Goal: Task Accomplishment & Management: Use online tool/utility

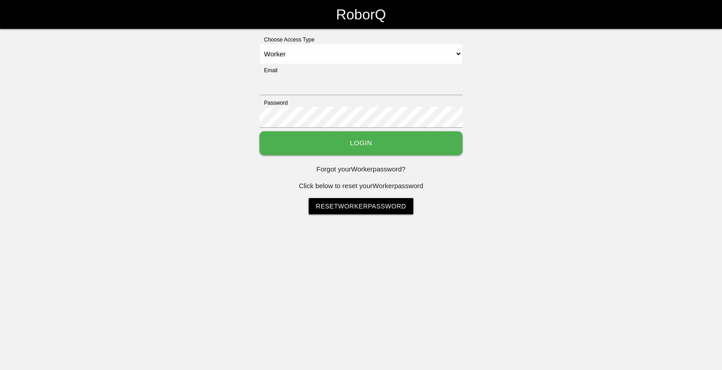
select select "Worker"
type input "[EMAIL_ADDRESS][DOMAIN_NAME]"
click at [410, 135] on button "Login" at bounding box center [360, 143] width 203 height 24
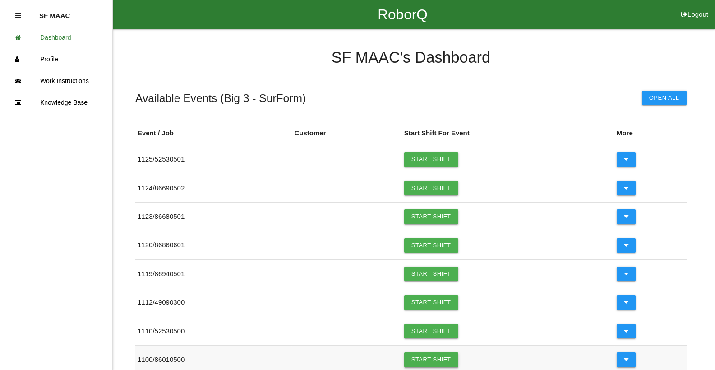
click at [423, 360] on link "Start Shift" at bounding box center [431, 359] width 54 height 14
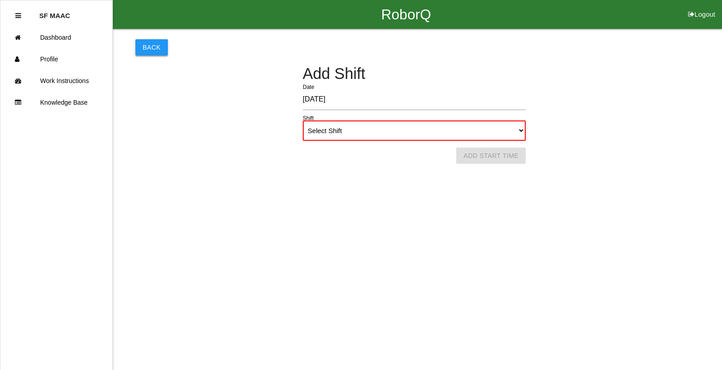
click at [153, 41] on button "Back" at bounding box center [151, 47] width 32 height 16
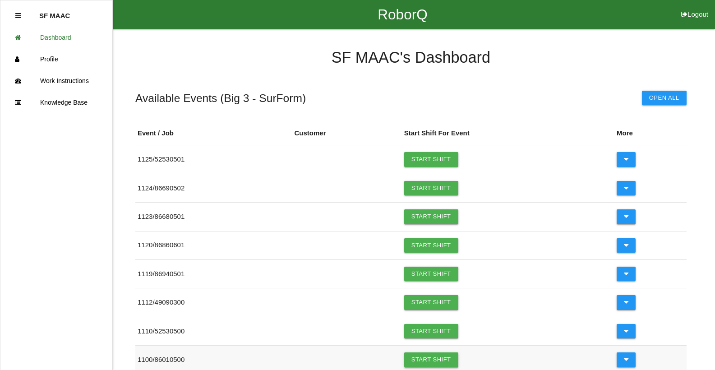
click at [426, 355] on link "Start Shift" at bounding box center [431, 359] width 54 height 14
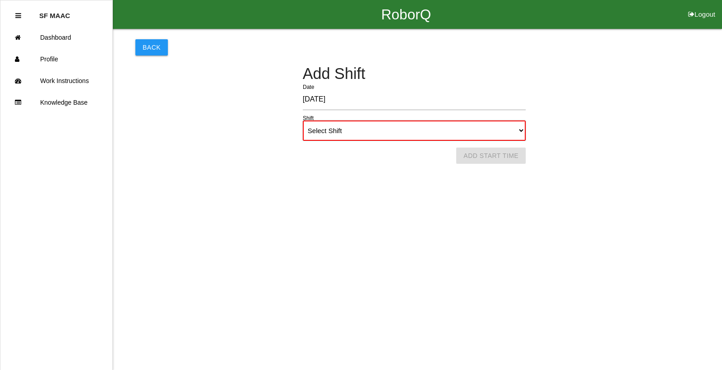
click at [519, 128] on select "Select Shift 1st Shift 2nd Shift 3rd Shift 4th Shift" at bounding box center [414, 130] width 223 height 20
select select "1"
click at [303, 120] on select "Select Shift 1st Shift 2nd Shift 3rd Shift 4th Shift" at bounding box center [414, 130] width 223 height 20
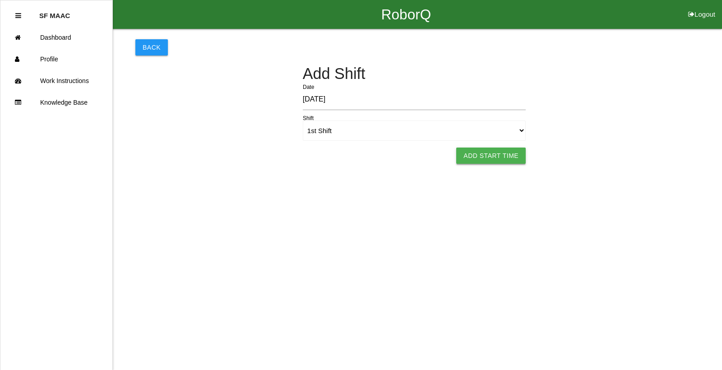
click at [509, 153] on button "Add Start Time" at bounding box center [490, 155] width 69 height 16
select select "6"
select select "14"
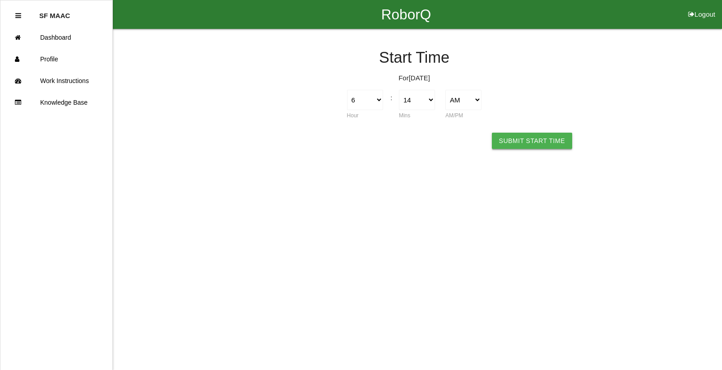
click at [512, 145] on button "Submit Start Time" at bounding box center [532, 141] width 80 height 16
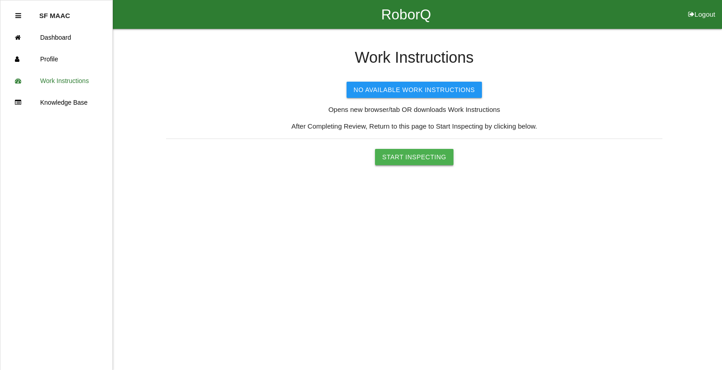
click at [437, 152] on button "Start Inspecting" at bounding box center [414, 157] width 78 height 16
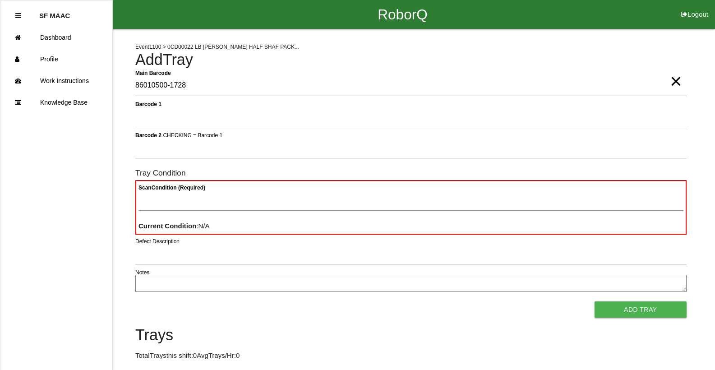
type Barcode "86010500-1728"
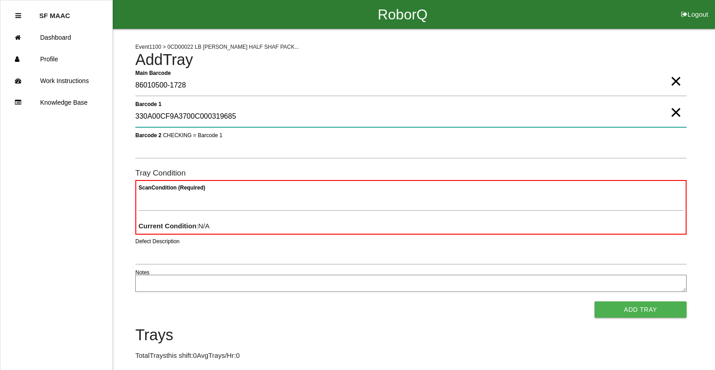
type 1 "330A00CF9A3700C000319685"
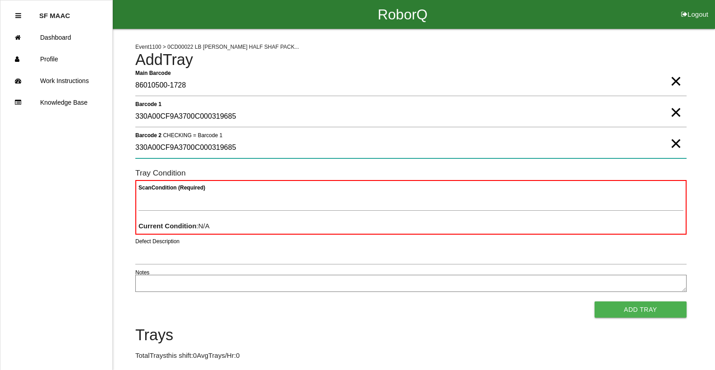
type 2 "330A00CF9A3700C000319685"
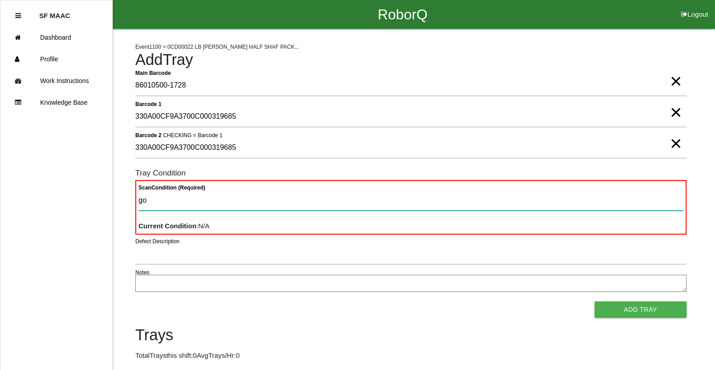
type Condition "goo"
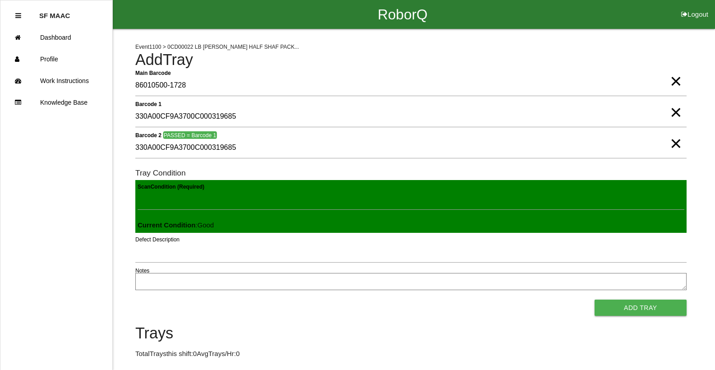
click at [594, 300] on button "Add Tray" at bounding box center [640, 308] width 92 height 16
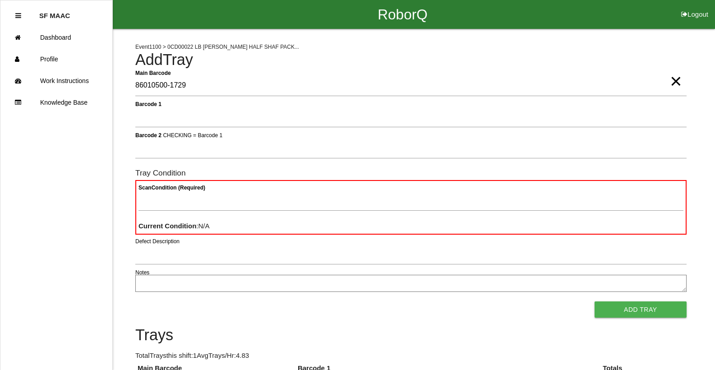
type Barcode "86010500-1729"
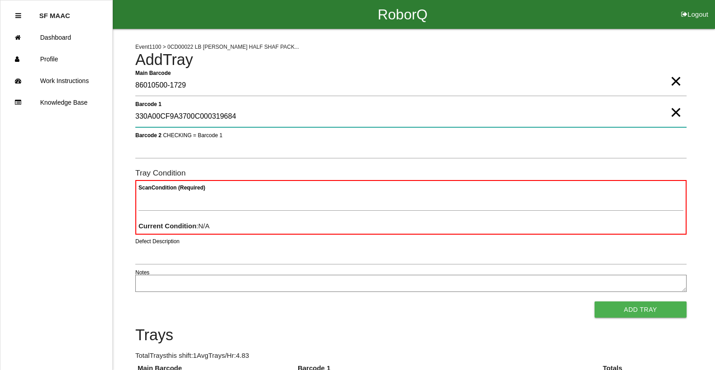
type 1 "330A00CF9A3700C000319684"
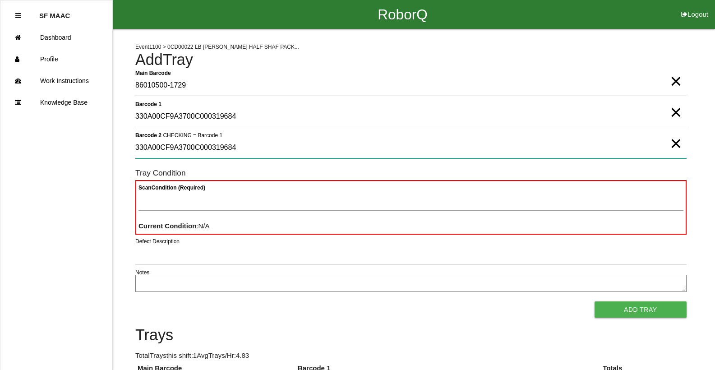
type 2 "330A00CF9A3700C000319684"
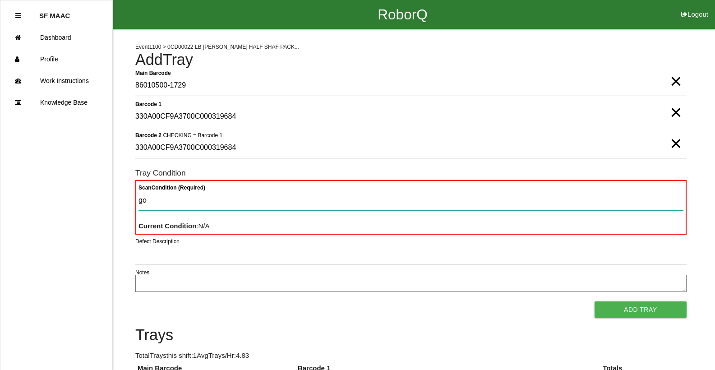
type Condition "goo"
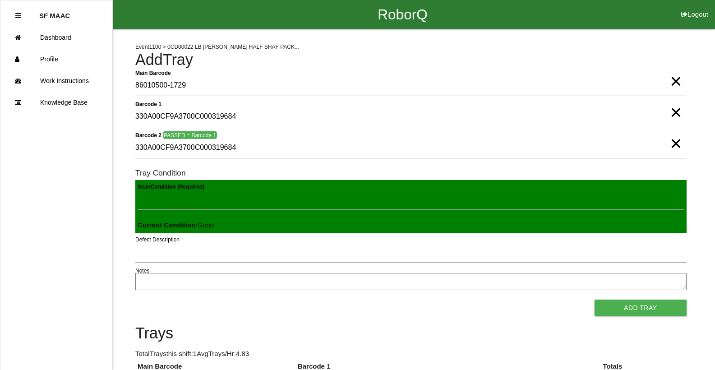
click at [594, 300] on button "Add Tray" at bounding box center [640, 308] width 92 height 16
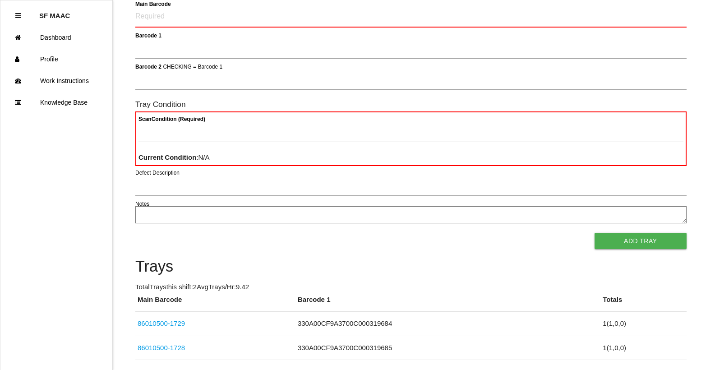
scroll to position [104, 0]
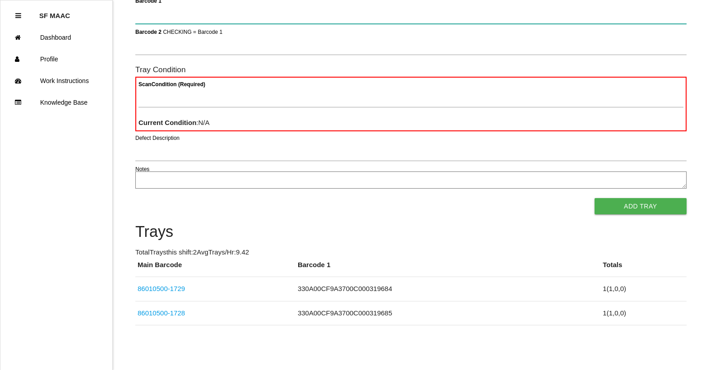
click at [488, 21] on 1 "Barcode 1" at bounding box center [410, 13] width 551 height 21
type 1 "86010500-1730"
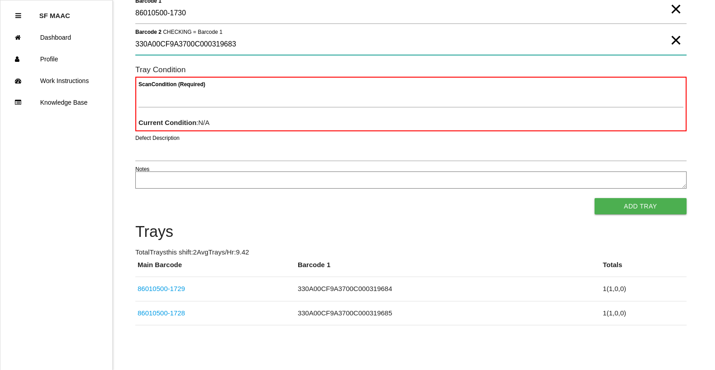
type 2 "330A00CF9A3700C000319683"
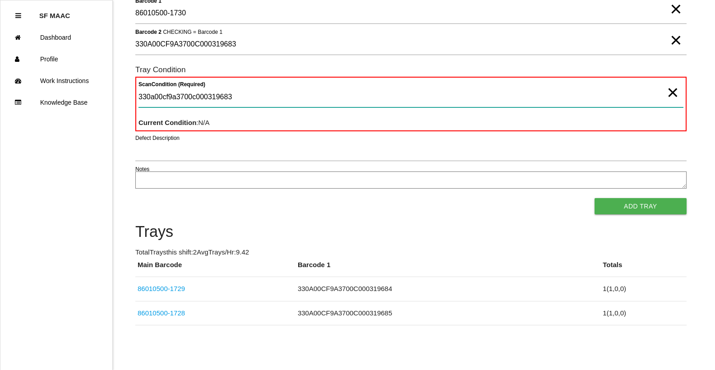
type Condition "330a00cf9a3700c000319683"
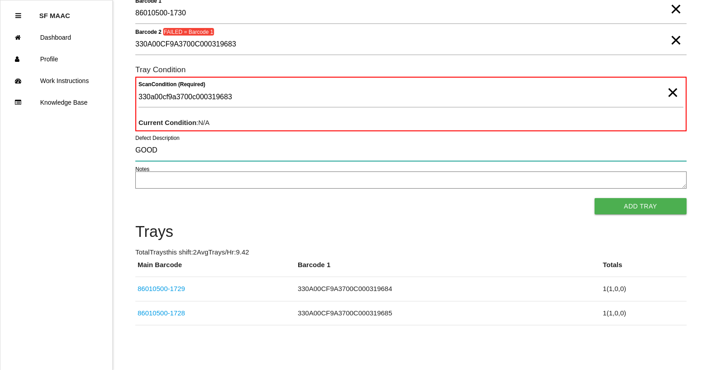
type input "GOOD"
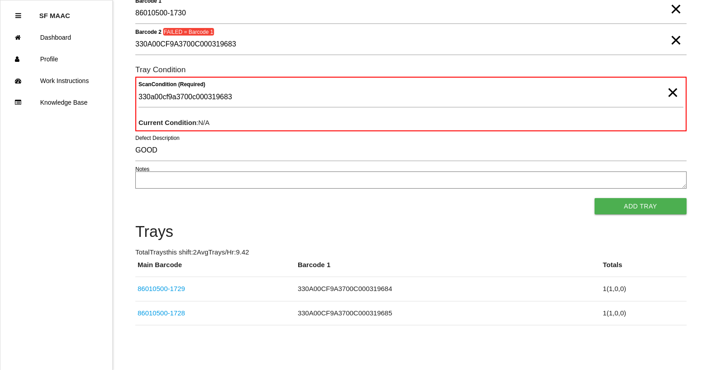
click at [679, 40] on span "×" at bounding box center [676, 31] width 12 height 18
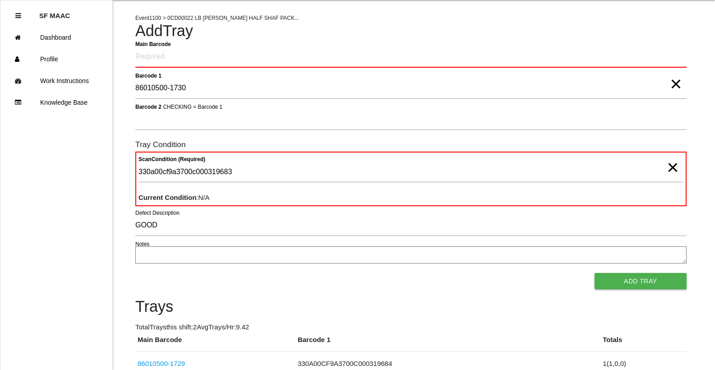
scroll to position [0, 0]
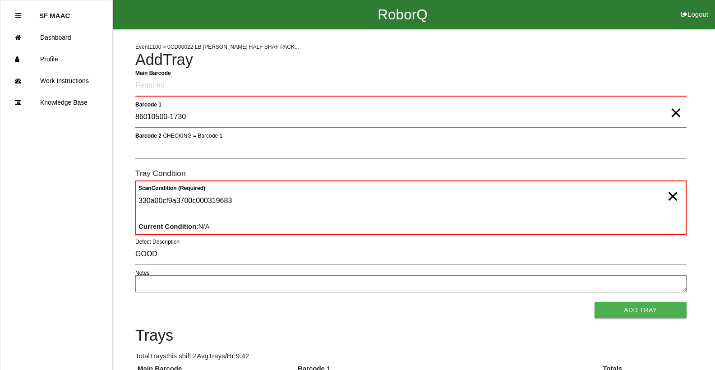
click at [682, 122] on 1 "86010500-1730" at bounding box center [410, 117] width 551 height 21
click at [666, 118] on 1 "86010500-1730" at bounding box center [410, 117] width 551 height 21
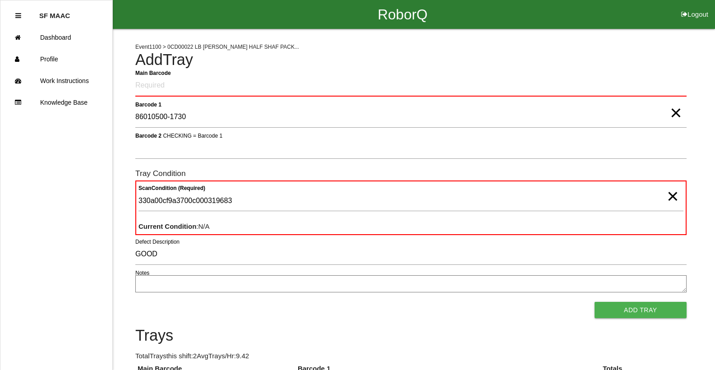
click at [672, 113] on span "×" at bounding box center [676, 104] width 12 height 18
click at [622, 85] on Barcode "Main Barcode" at bounding box center [410, 85] width 551 height 21
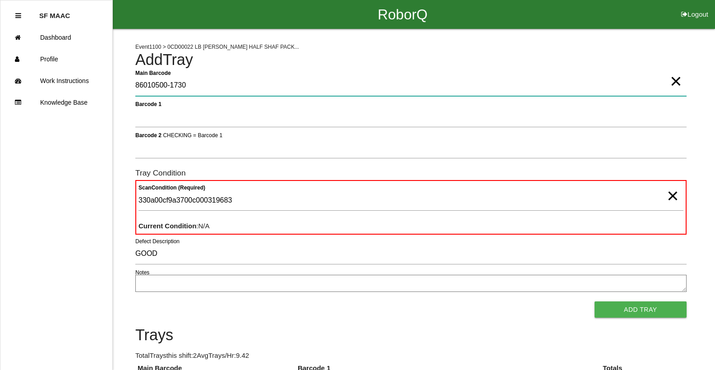
type Barcode "86010500-1730"
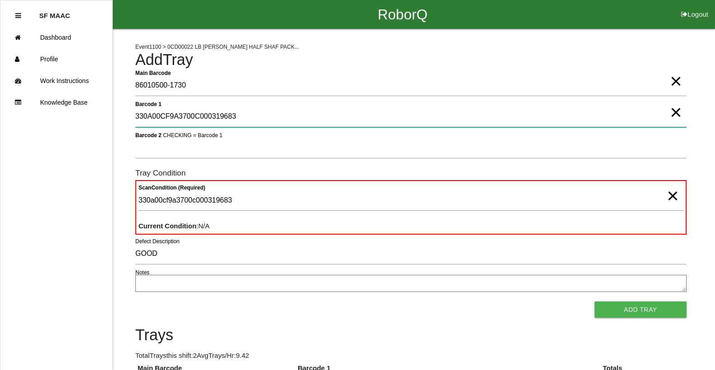
type 1 "330A00CF9A3700C000319683"
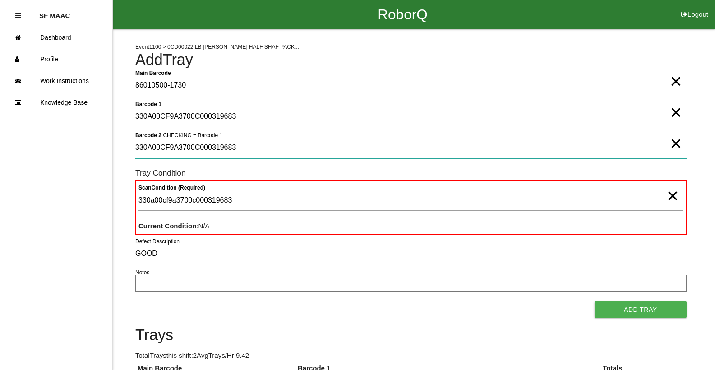
type 2 "330A00CF9A3700C000319683"
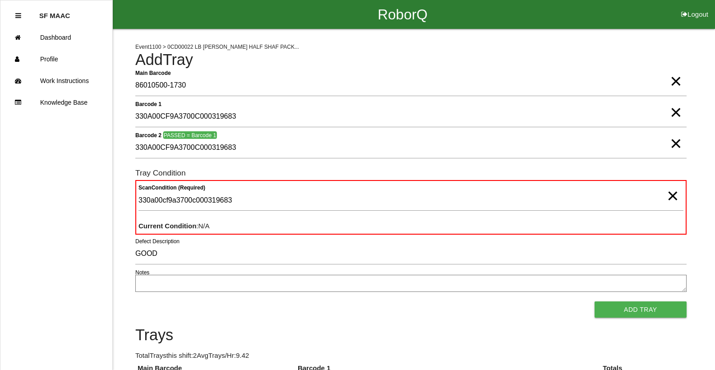
click at [673, 196] on span "×" at bounding box center [673, 187] width 12 height 18
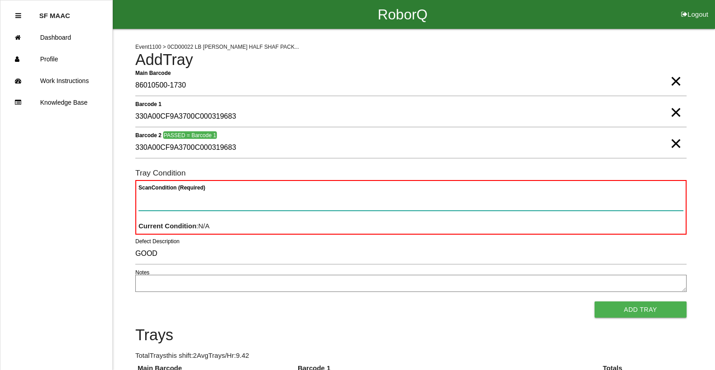
click at [647, 193] on Condition "Scan Condition (Required)" at bounding box center [410, 200] width 545 height 21
type Condition "goo"
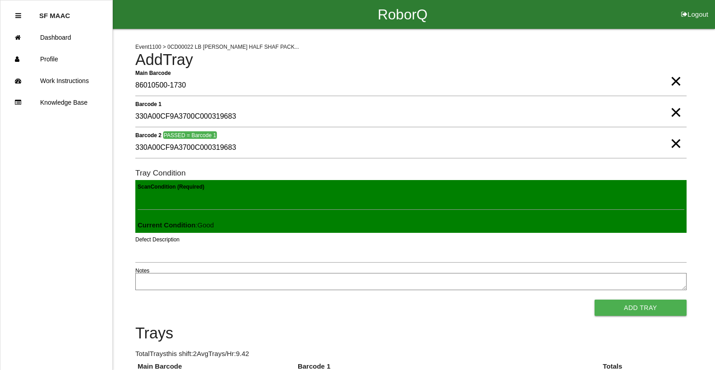
click at [594, 300] on button "Add Tray" at bounding box center [640, 308] width 92 height 16
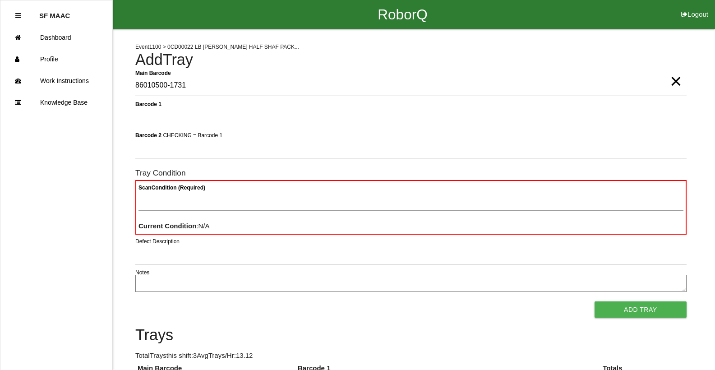
type Barcode "86010500-1731"
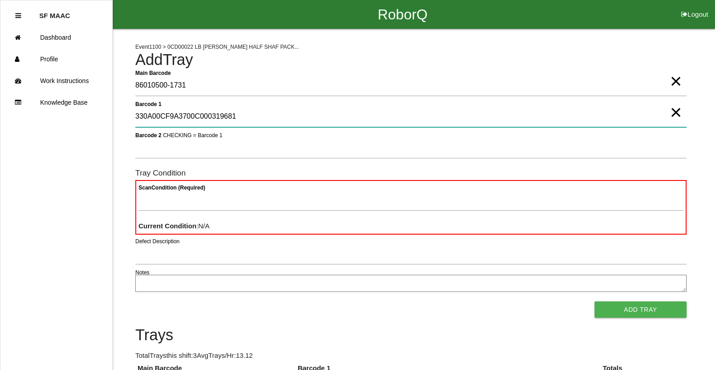
type 1 "330A00CF9A3700C000319681"
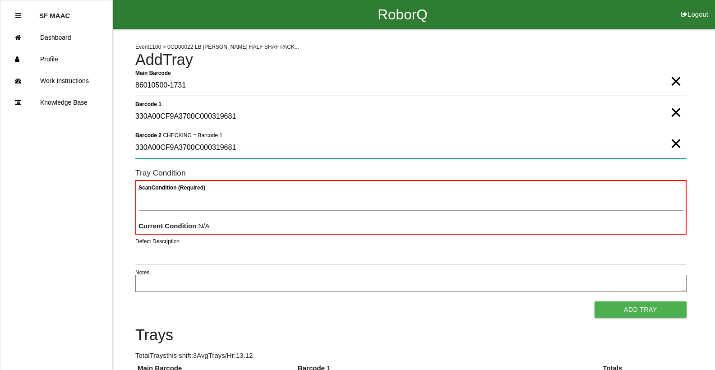
type 2 "330A00CF9A3700C000319681"
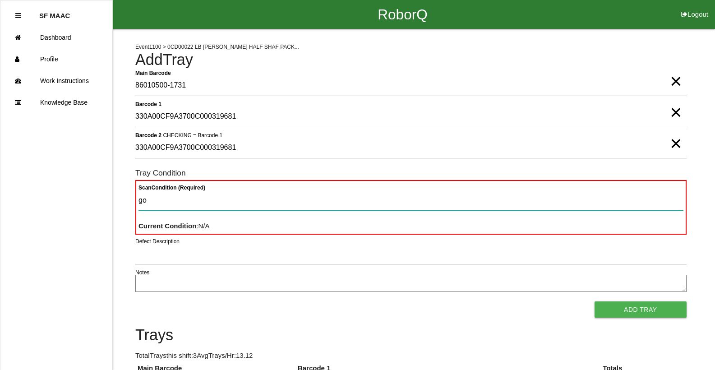
type Condition "goo"
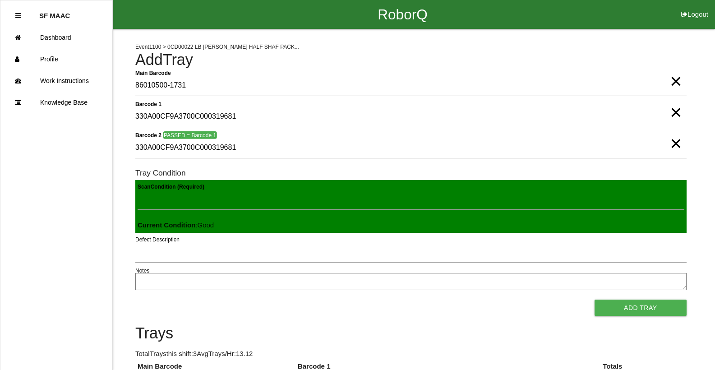
click at [594, 300] on button "Add Tray" at bounding box center [640, 308] width 92 height 16
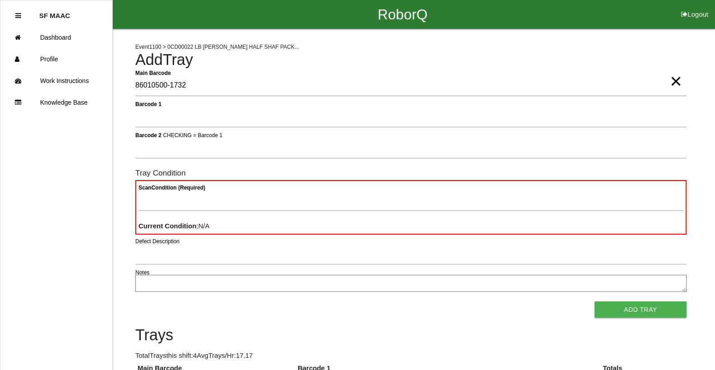
type Barcode "86010500-1732"
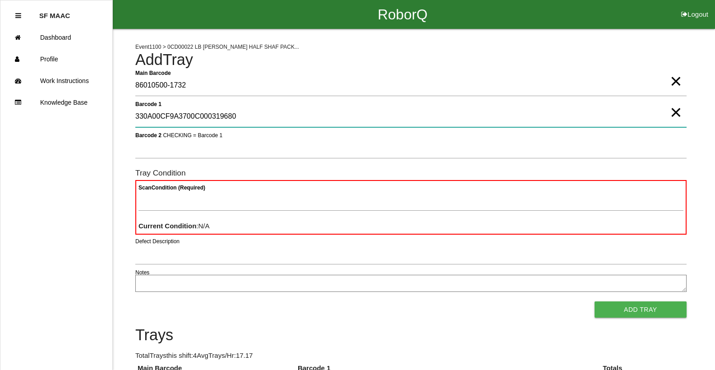
type 1 "330A00CF9A3700C000319680"
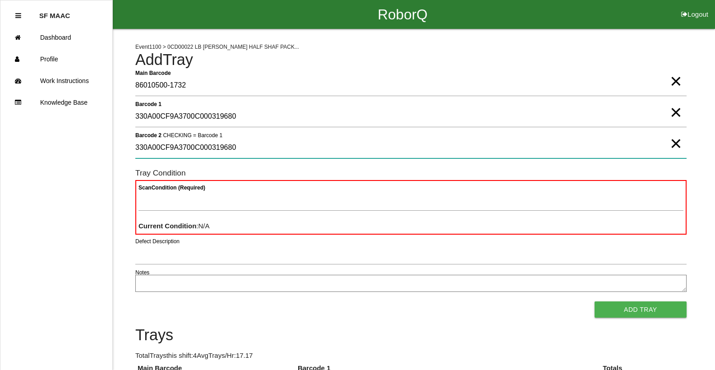
type 2 "330A00CF9A3700C000319680"
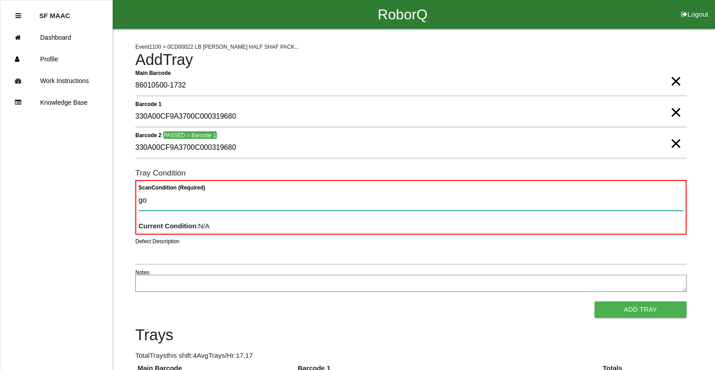
type Condition "goo"
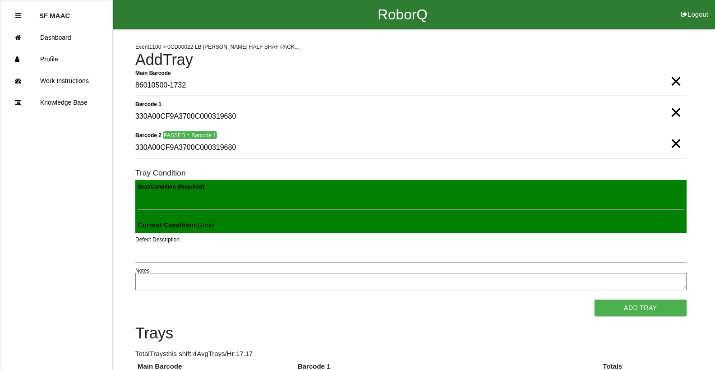
click at [594, 300] on button "Add Tray" at bounding box center [640, 308] width 92 height 16
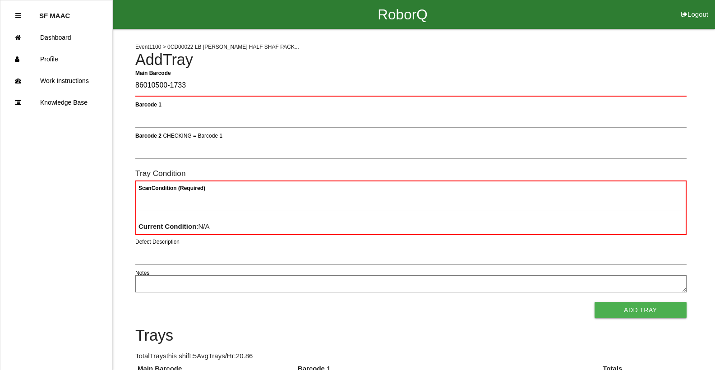
type Barcode "86010500-1733"
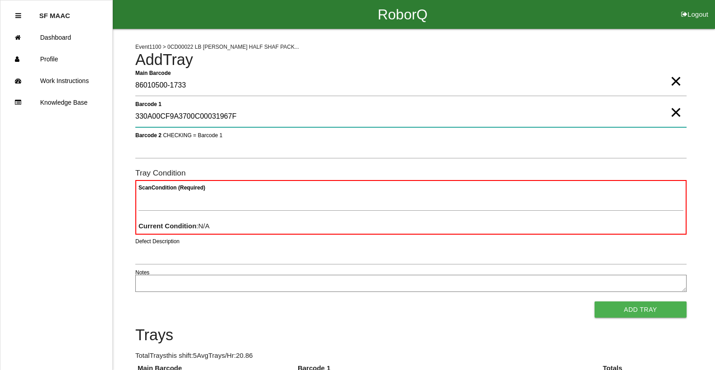
type 1 "330A00CF9A3700C00031967F"
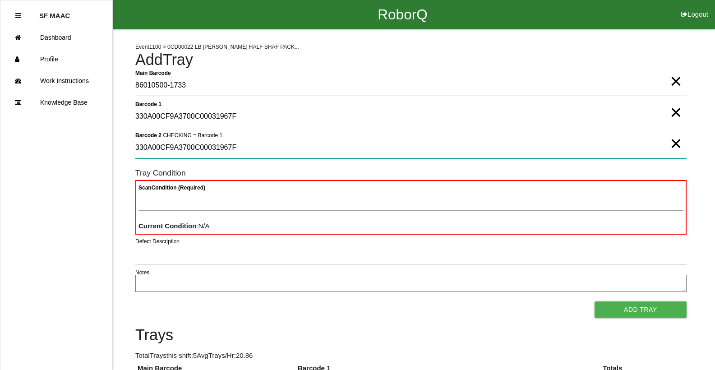
type 2 "330A00CF9A3700C00031967F"
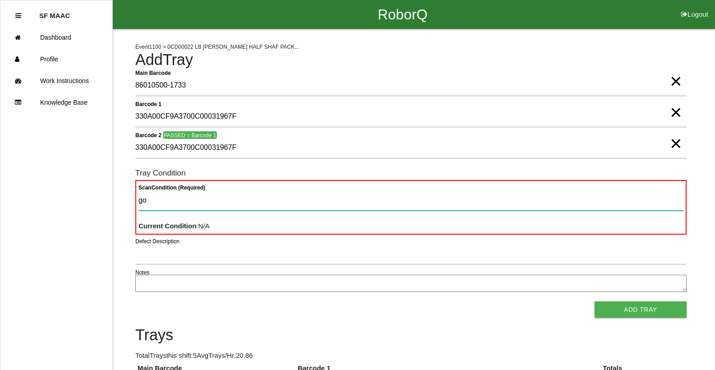
type Condition "goo"
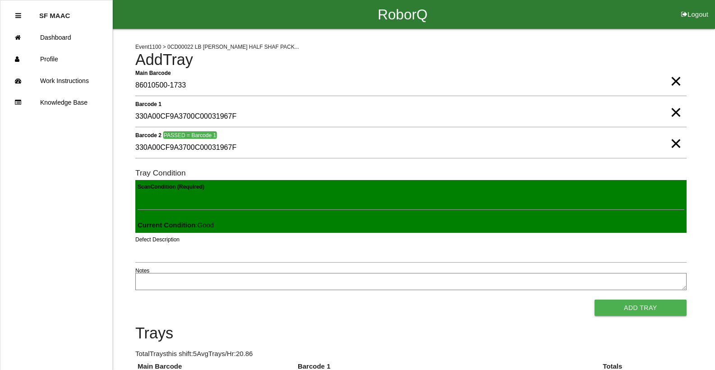
click at [594, 300] on button "Add Tray" at bounding box center [640, 308] width 92 height 16
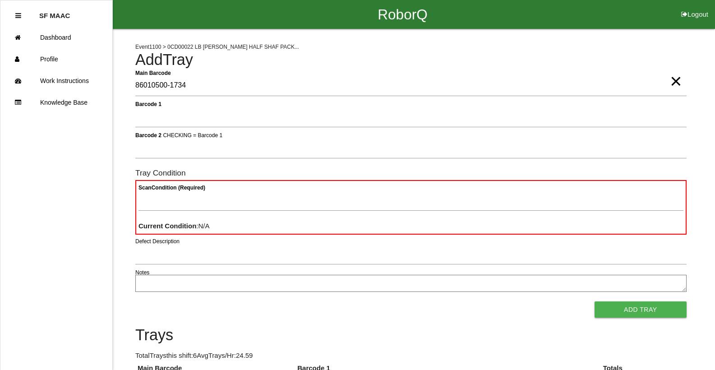
type Barcode "86010500-1734"
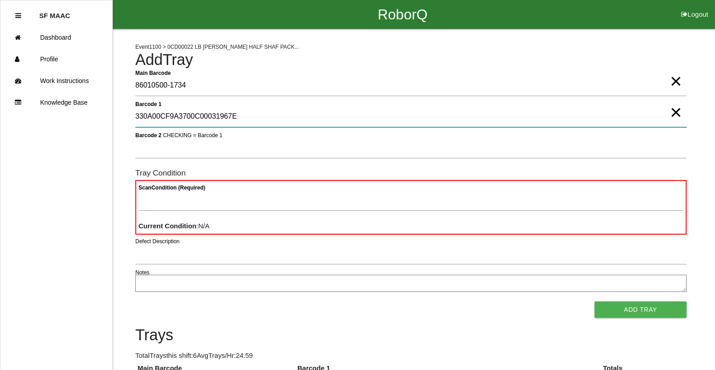
type 1 "330A00CF9A3700C00031967E"
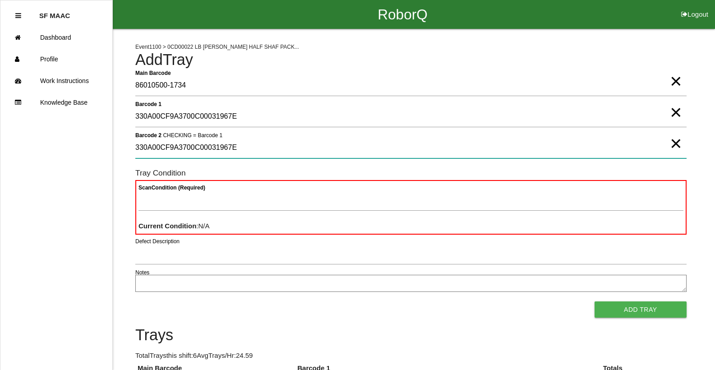
type 2 "330A00CF9A3700C00031967E"
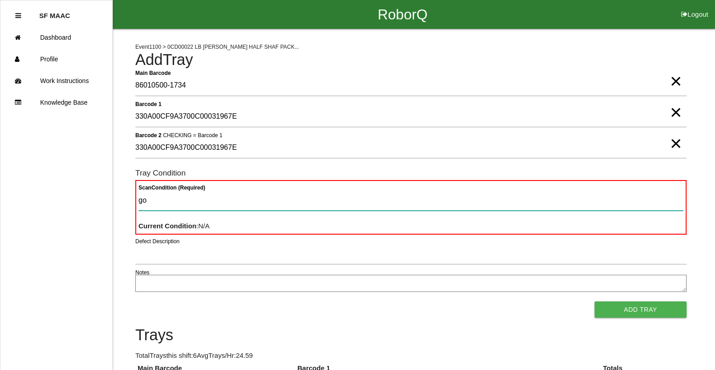
type Condition "goo"
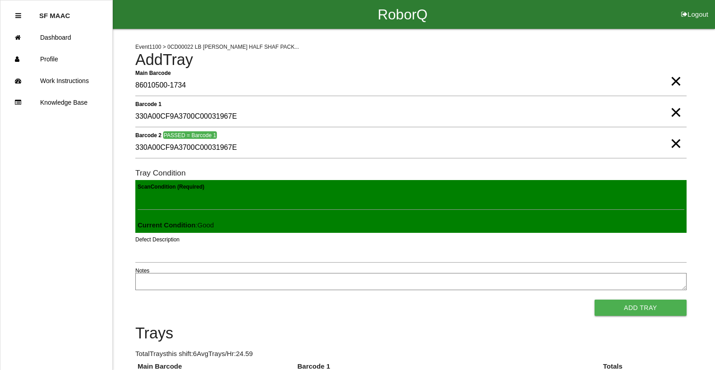
click at [594, 300] on button "Add Tray" at bounding box center [640, 308] width 92 height 16
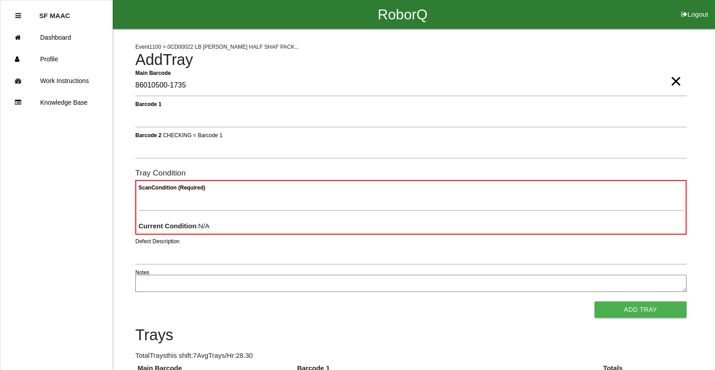
type Barcode "86010500-1735"
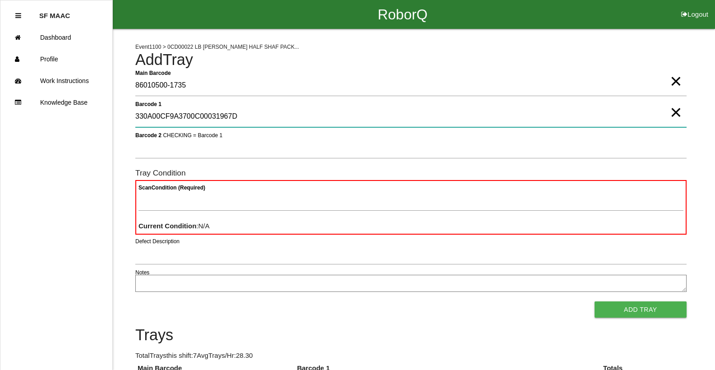
type 1 "330A00CF9A3700C00031967D"
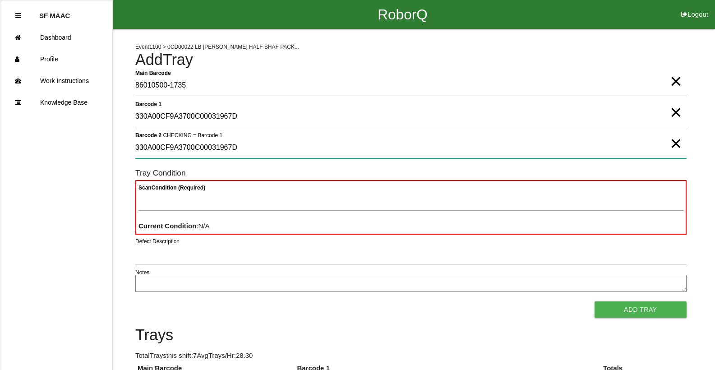
type 2 "330A00CF9A3700C00031967D"
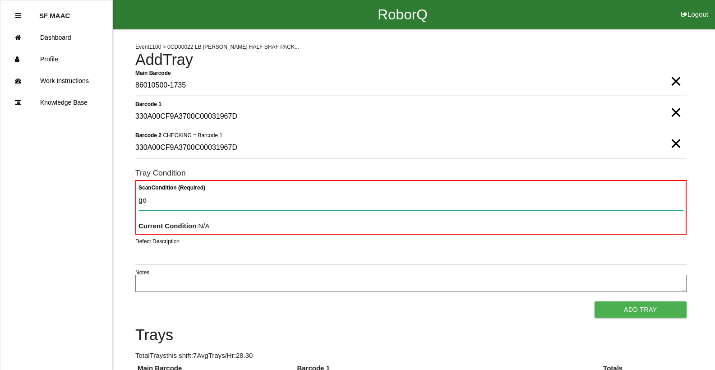
type Condition "goo"
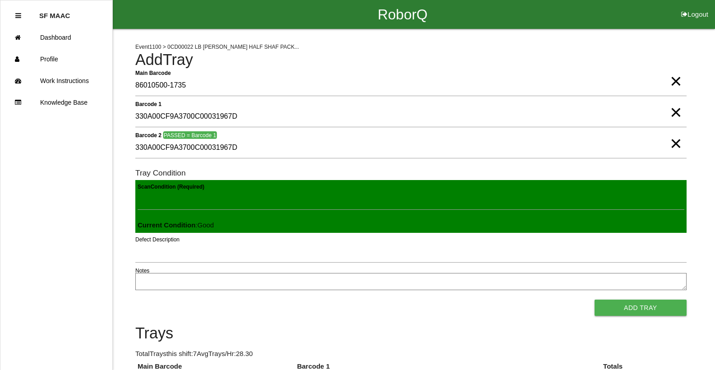
click button "Add Tray" at bounding box center [640, 308] width 92 height 16
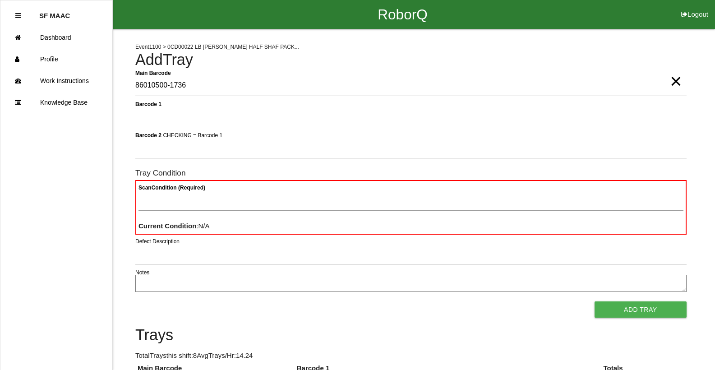
type Barcode "86010500-1736"
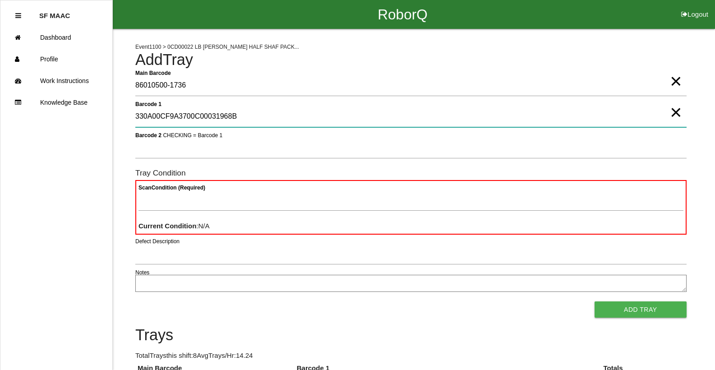
type 1 "330A00CF9A3700C00031968B"
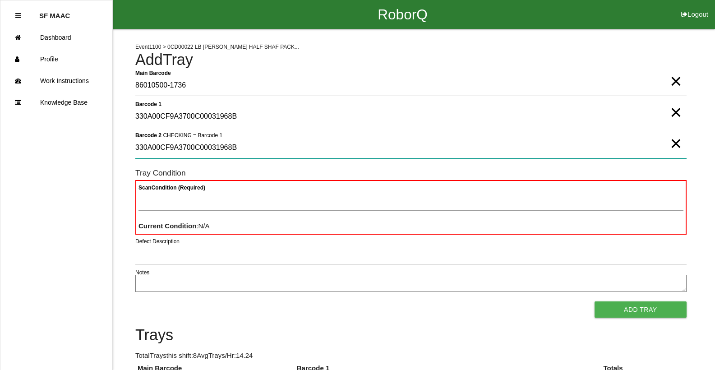
type 2 "330A00CF9A3700C00031968B"
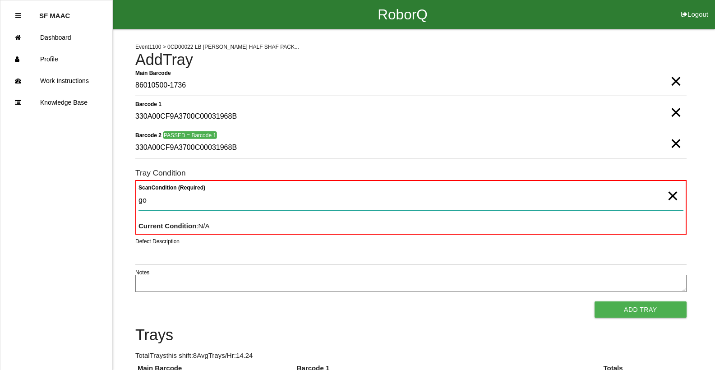
type Condition "goo"
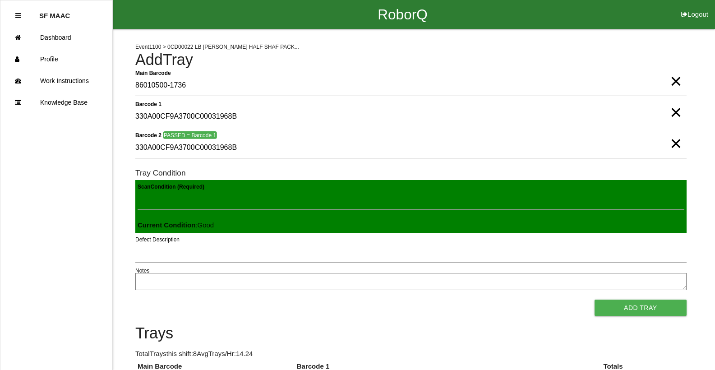
click at [594, 300] on button "Add Tray" at bounding box center [640, 308] width 92 height 16
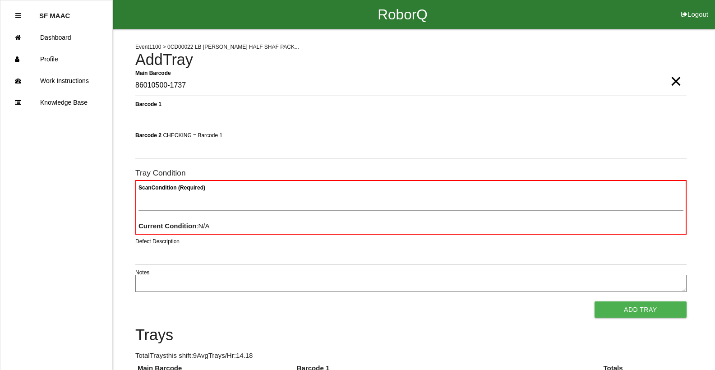
type Barcode "86010500-1737"
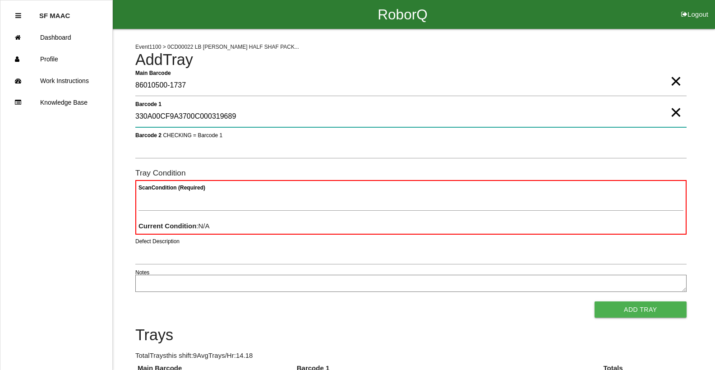
type 1 "330A00CF9A3700C000319689"
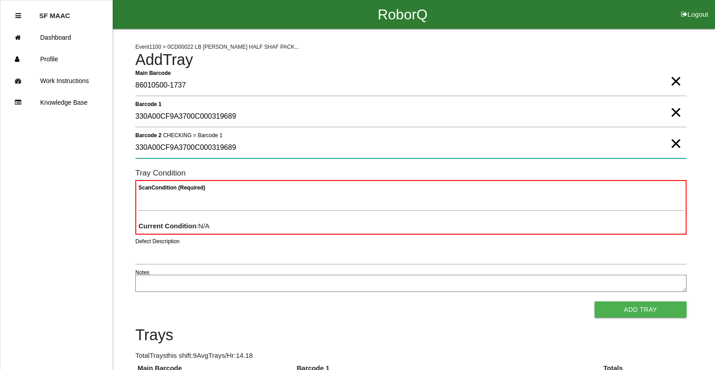
type 2 "330A00CF9A3700C000319689"
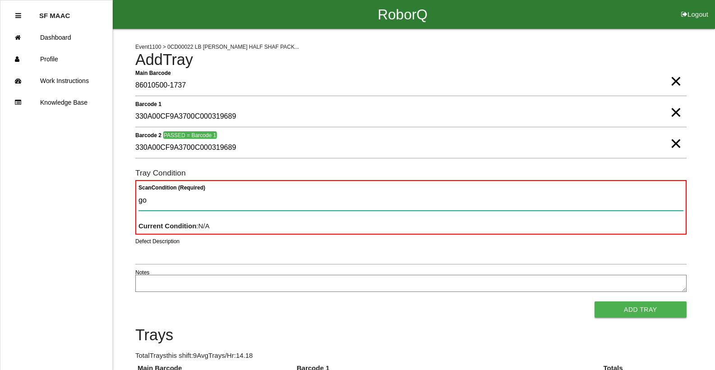
type Condition "goo"
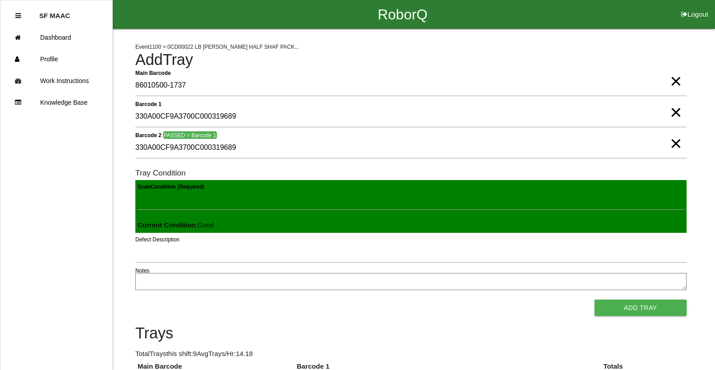
click at [594, 300] on button "Add Tray" at bounding box center [640, 308] width 92 height 16
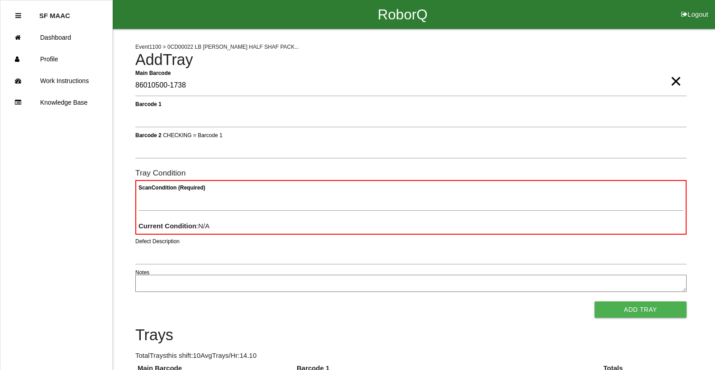
type Barcode "86010500-1738"
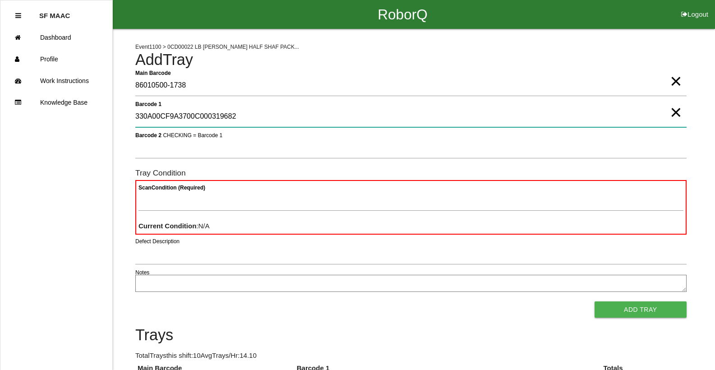
type 1 "330A00CF9A3700C000319682"
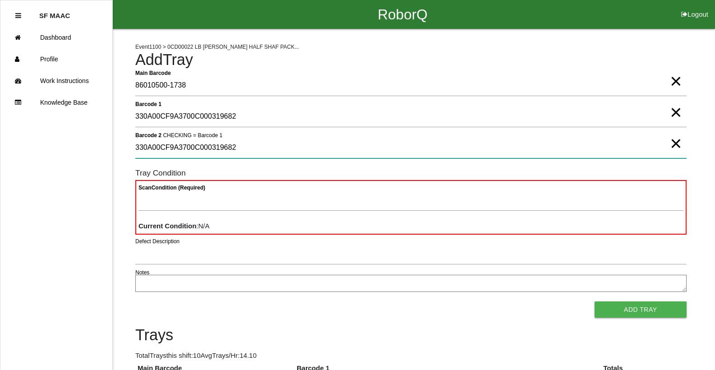
type 2 "330A00CF9A3700C000319682"
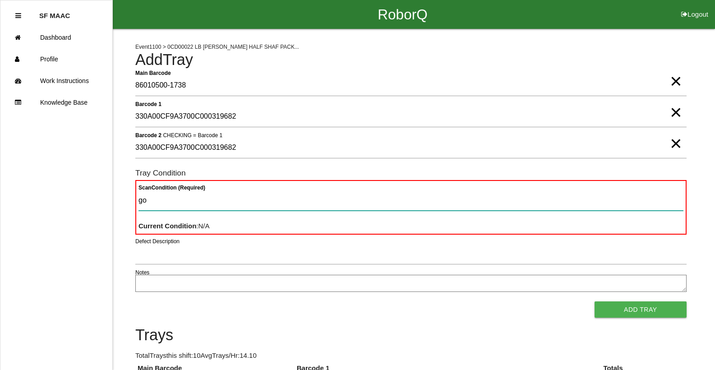
type Condition "goo"
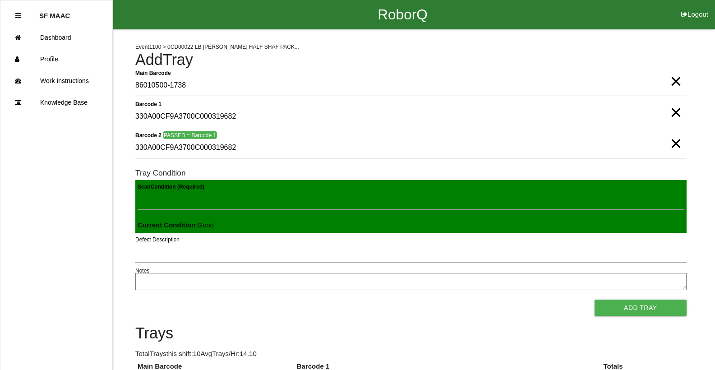
click at [594, 300] on button "Add Tray" at bounding box center [640, 308] width 92 height 16
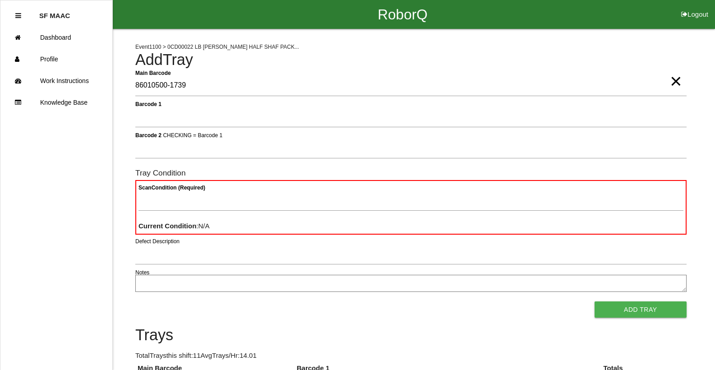
type Barcode "86010500-1739"
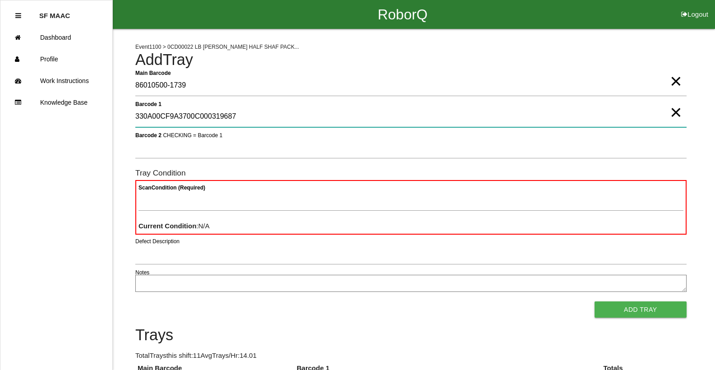
type 1 "330A00CF9A3700C000319687"
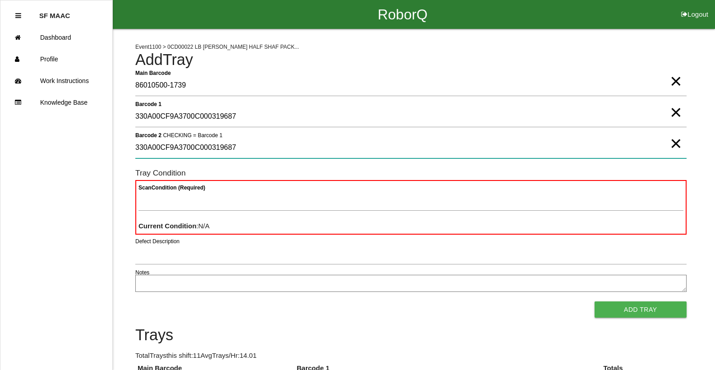
type 2 "330A00CF9A3700C000319687"
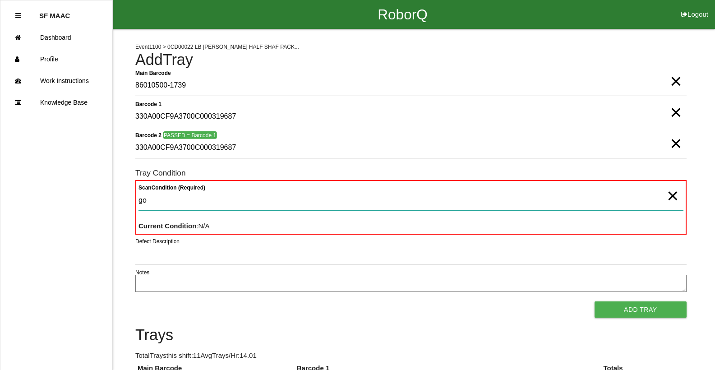
type Condition "goo"
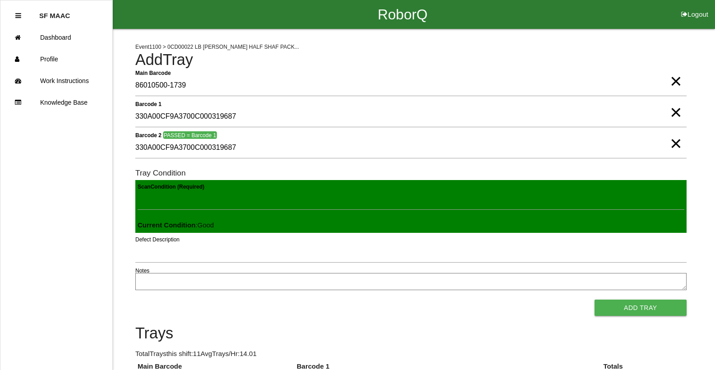
click at [594, 300] on button "Add Tray" at bounding box center [640, 308] width 92 height 16
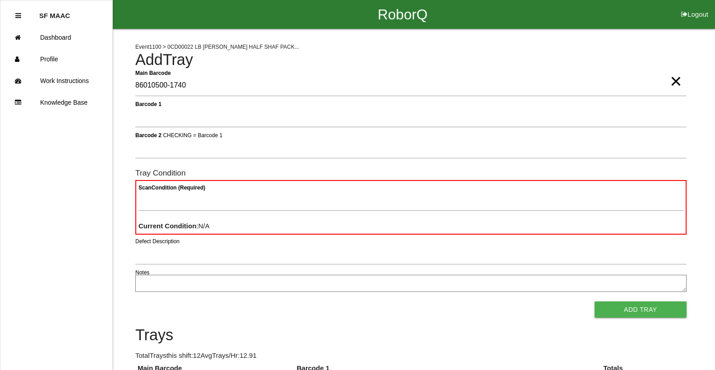
type Barcode "86010500-1740"
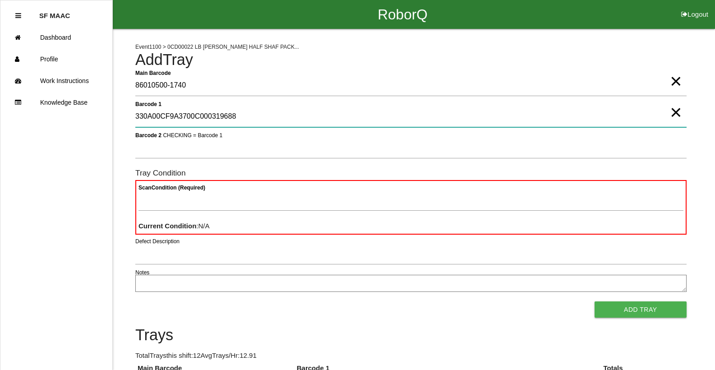
type 1 "330A00CF9A3700C000319688"
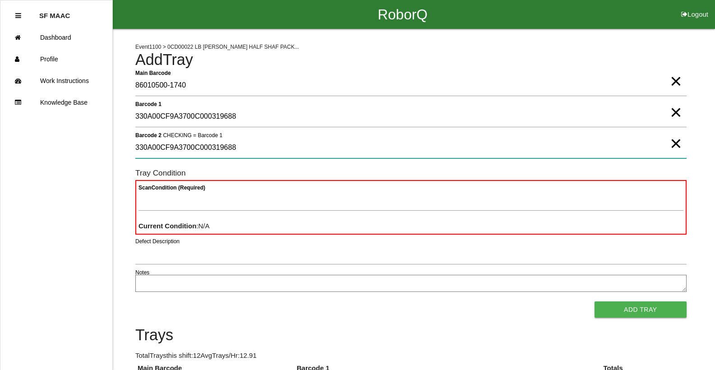
type 2 "330A00CF9A3700C000319688"
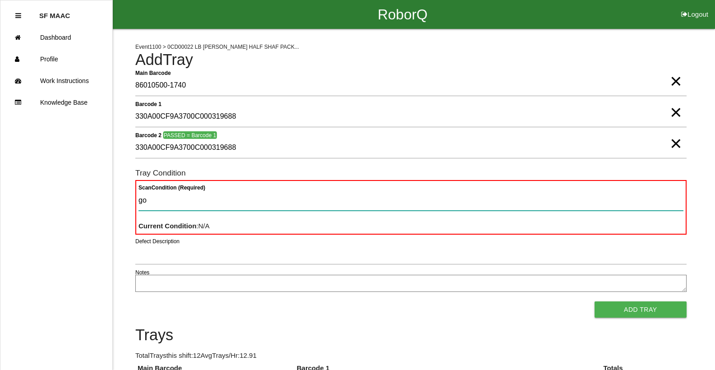
type Condition "goo"
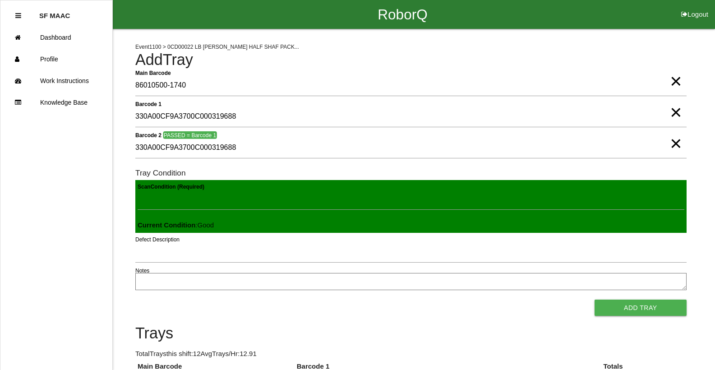
click at [594, 300] on button "Add Tray" at bounding box center [640, 308] width 92 height 16
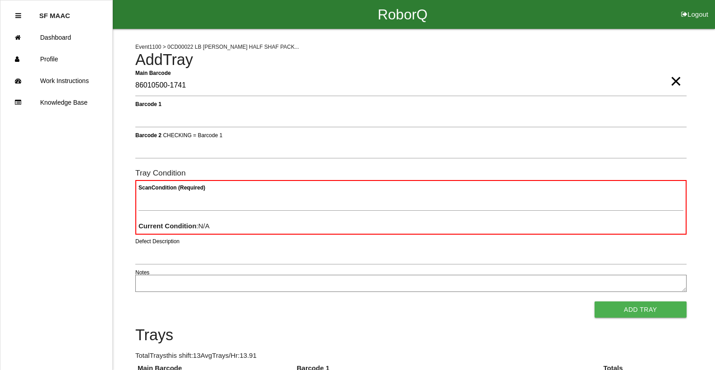
type Barcode "86010500-1741"
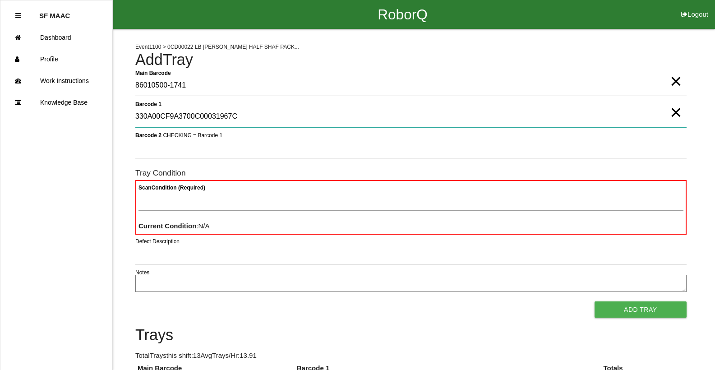
type 1 "330A00CF9A3700C00031967C"
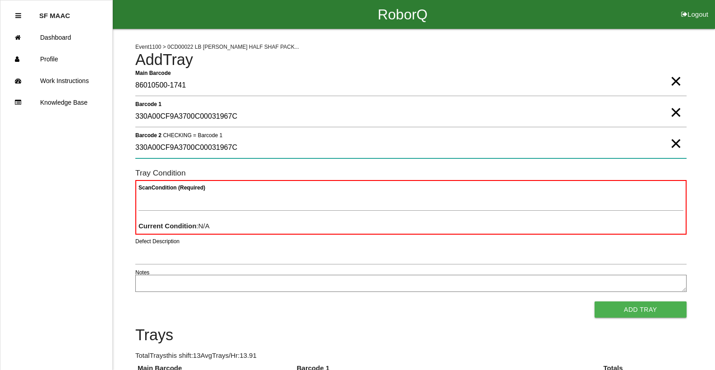
type 2 "330A00CF9A3700C00031967C"
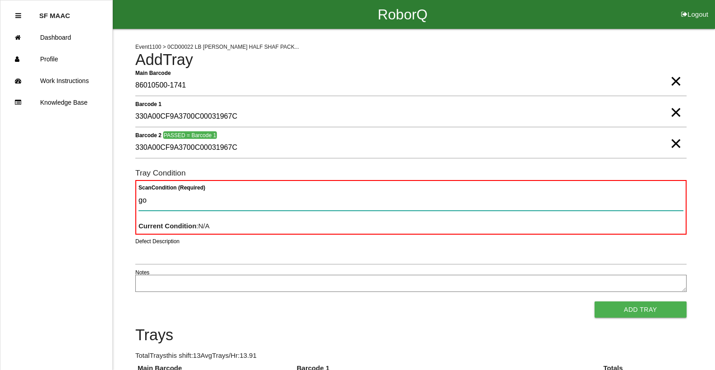
type Condition "goo"
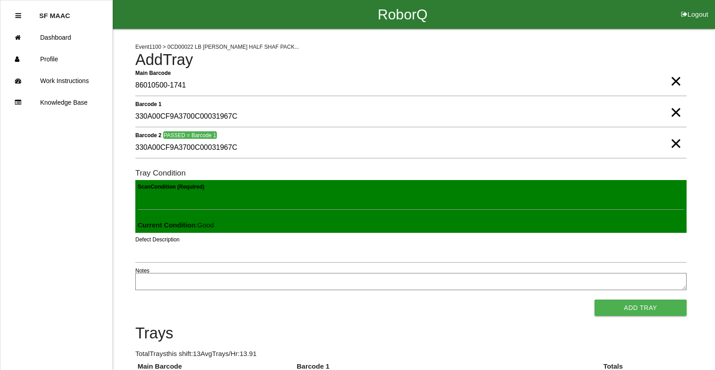
click at [594, 300] on button "Add Tray" at bounding box center [640, 308] width 92 height 16
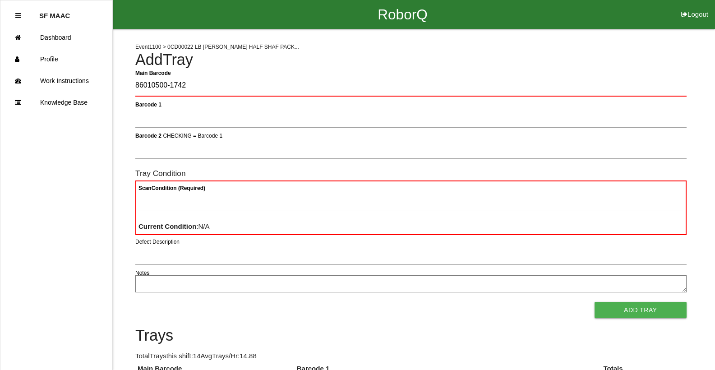
type Barcode "86010500-1742"
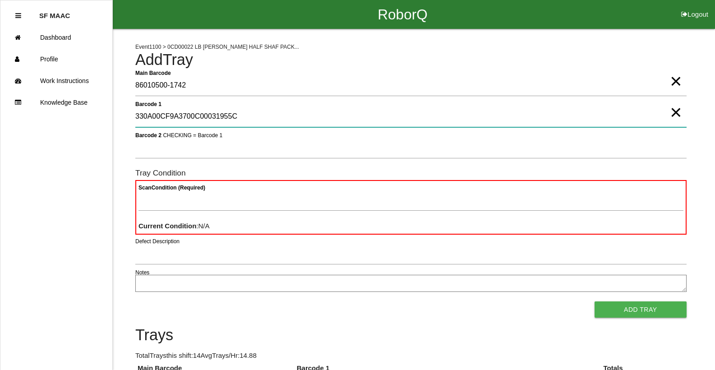
type 1 "330A00CF9A3700C00031955C"
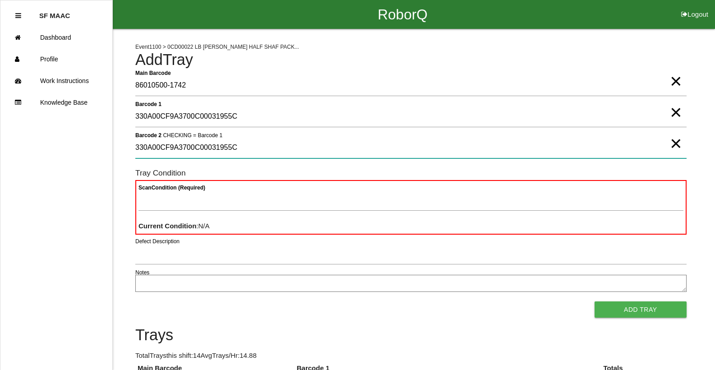
type 2 "330A00CF9A3700C00031955C"
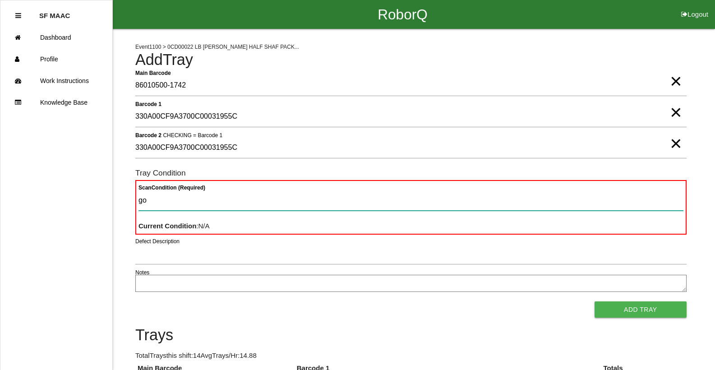
type Condition "goo"
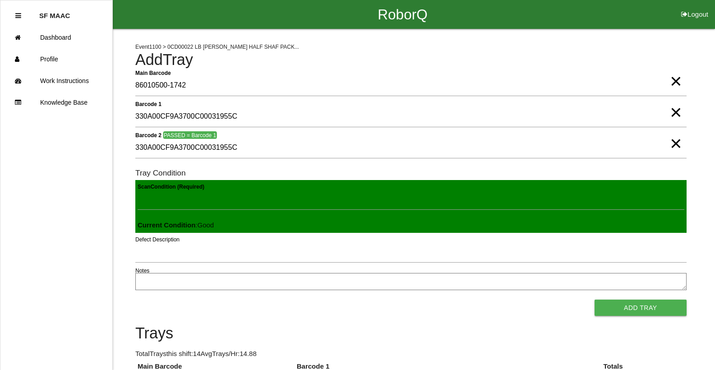
click button "Add Tray" at bounding box center [640, 308] width 92 height 16
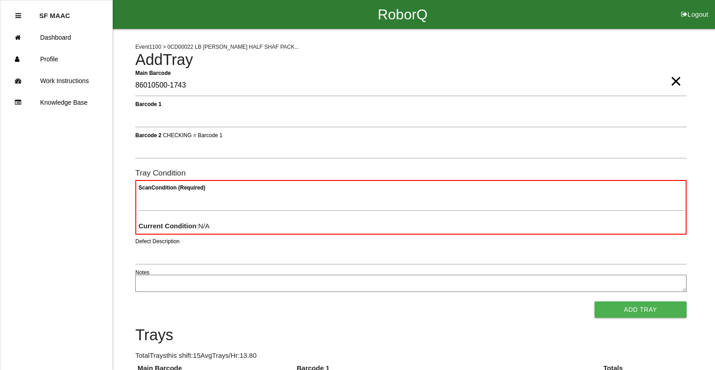
type Barcode "86010500-1743"
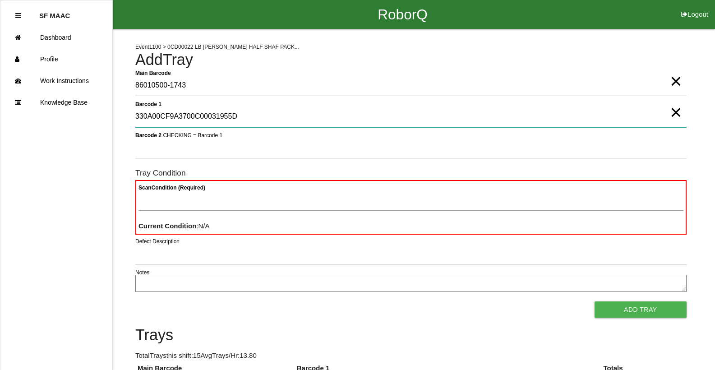
type 1 "330A00CF9A3700C00031955D"
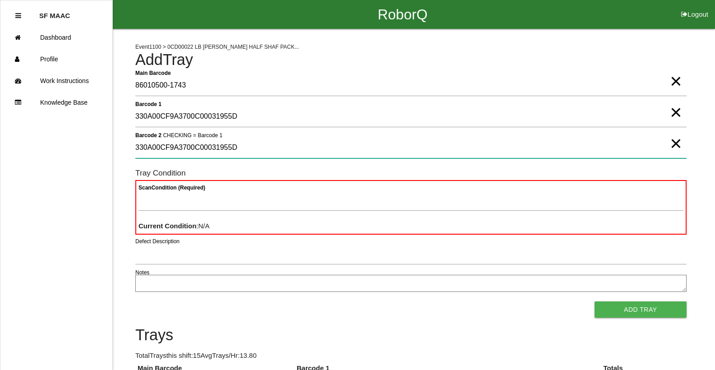
type 2 "330A00CF9A3700C00031955D"
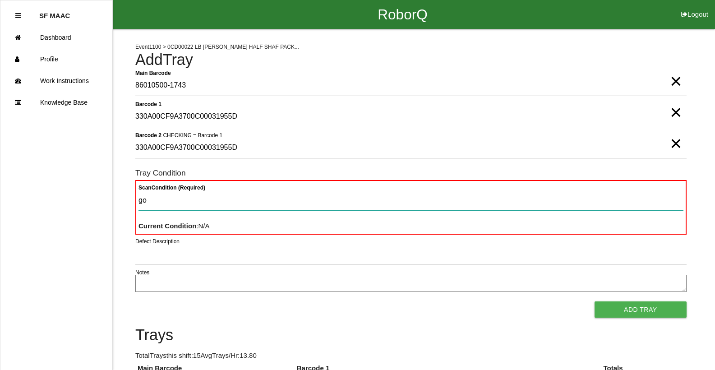
type Condition "goo"
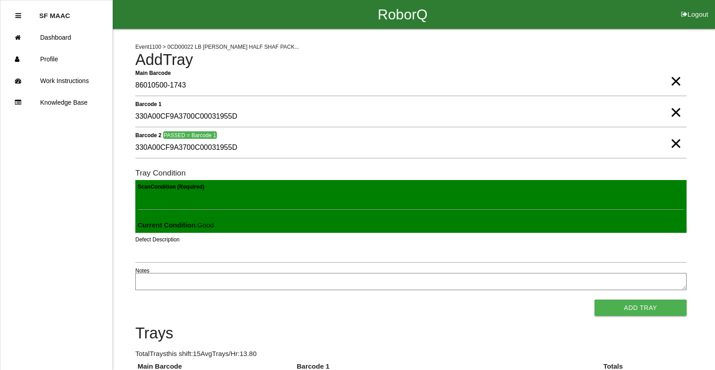
click at [594, 300] on button "Add Tray" at bounding box center [640, 308] width 92 height 16
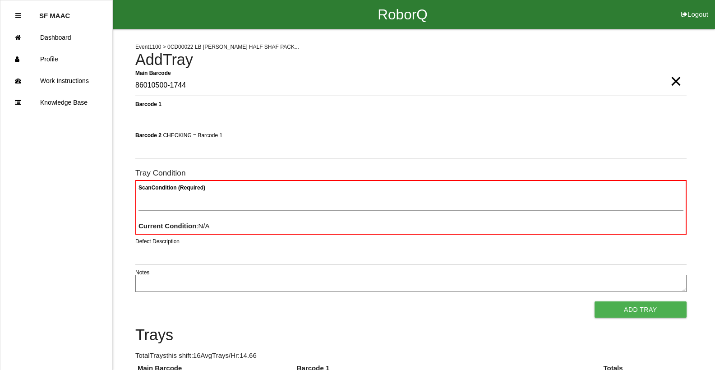
type Barcode "86010500-1744"
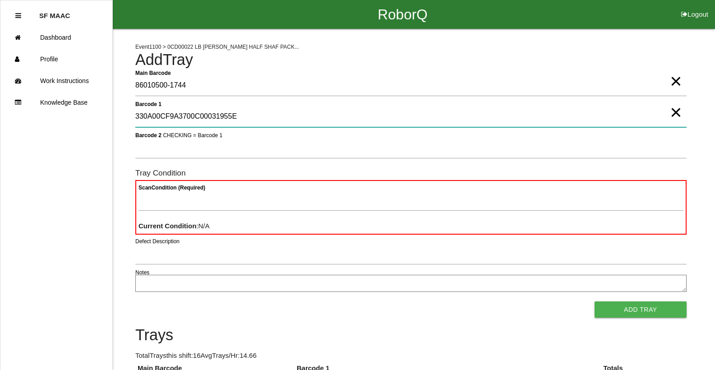
type 1 "330A00CF9A3700C00031955E"
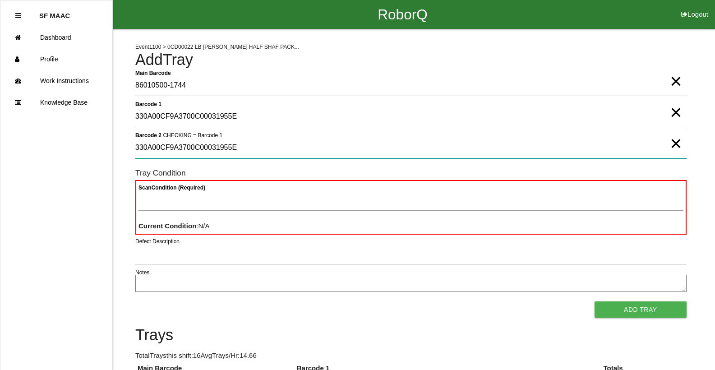
type 2 "330A00CF9A3700C00031955E"
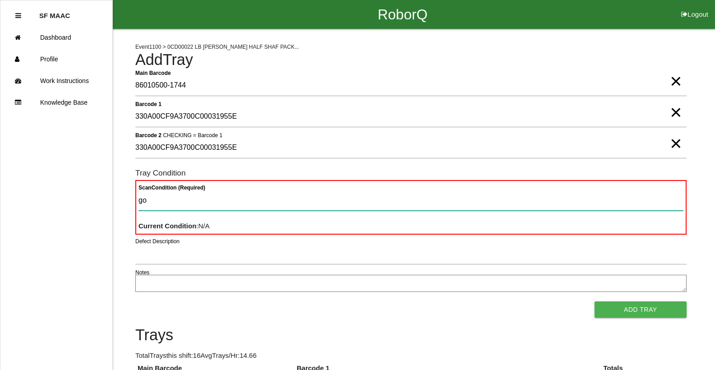
type Condition "goo"
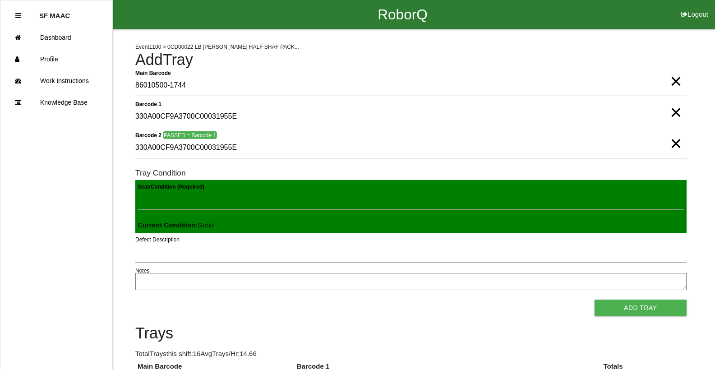
click at [594, 300] on button "Add Tray" at bounding box center [640, 308] width 92 height 16
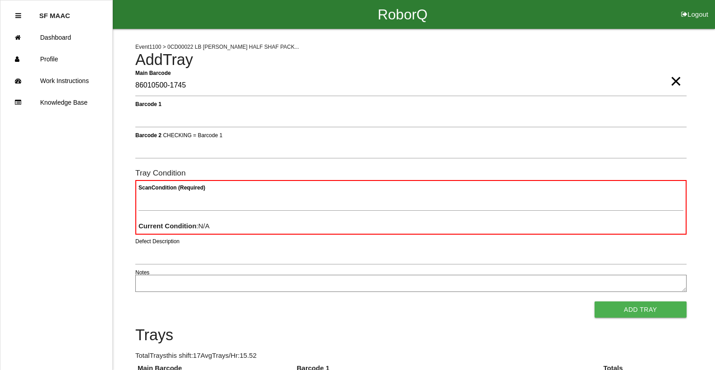
type Barcode "86010500-1745"
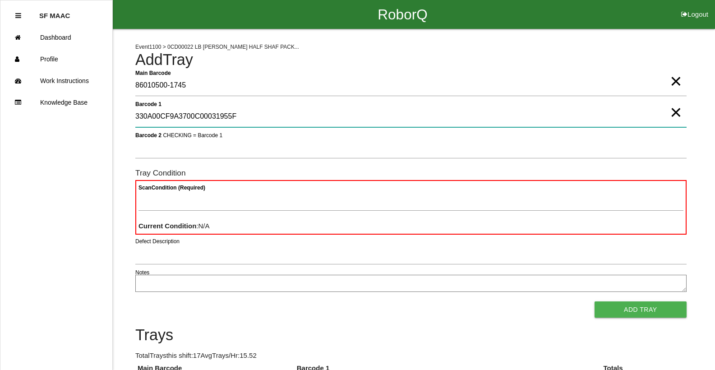
type 1 "330A00CF9A3700C00031955F"
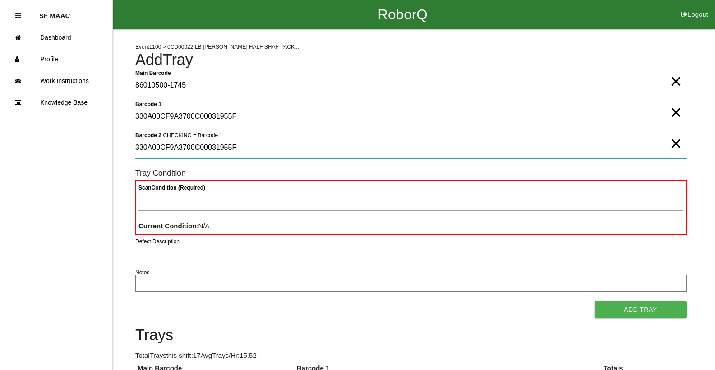
type 2 "330A00CF9A3700C00031955F"
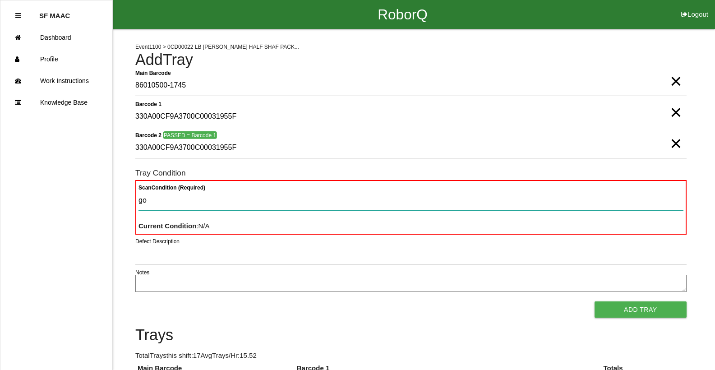
type Condition "goo"
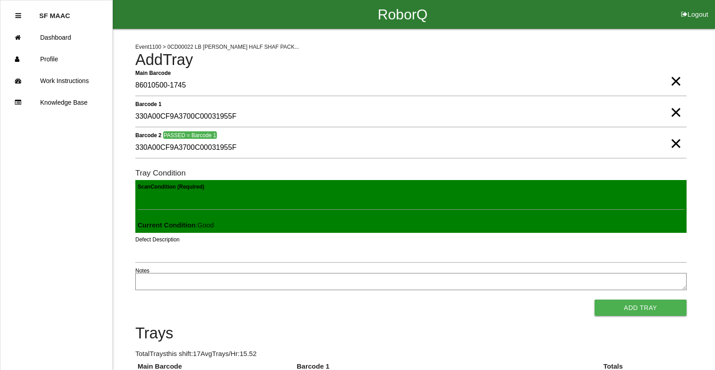
click at [594, 300] on button "Add Tray" at bounding box center [640, 308] width 92 height 16
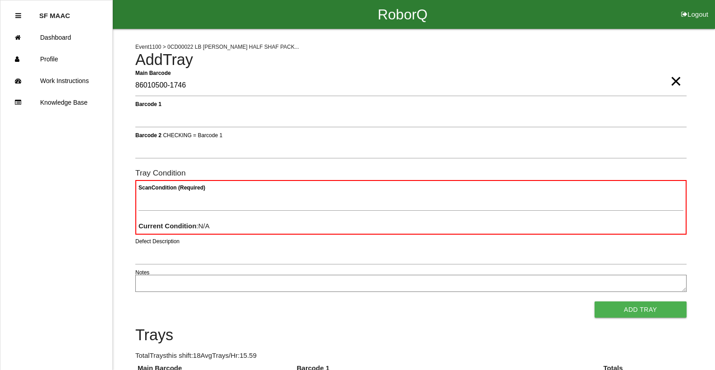
type Barcode "86010500-1746"
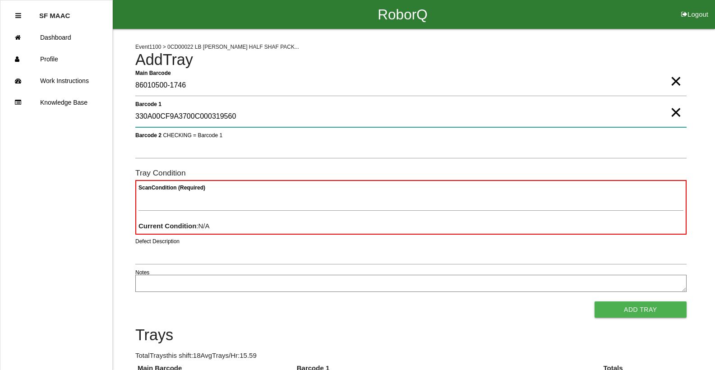
type 1 "330A00CF9A3700C000319560"
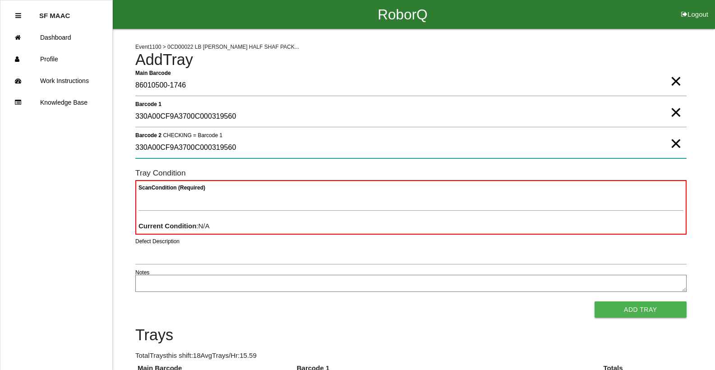
type 2 "330A00CF9A3700C000319560"
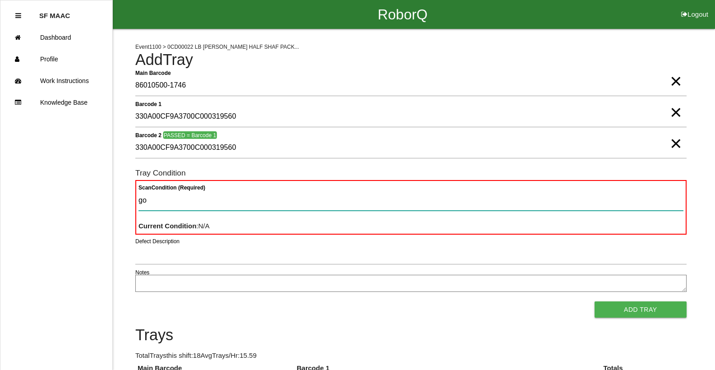
type Condition "goo"
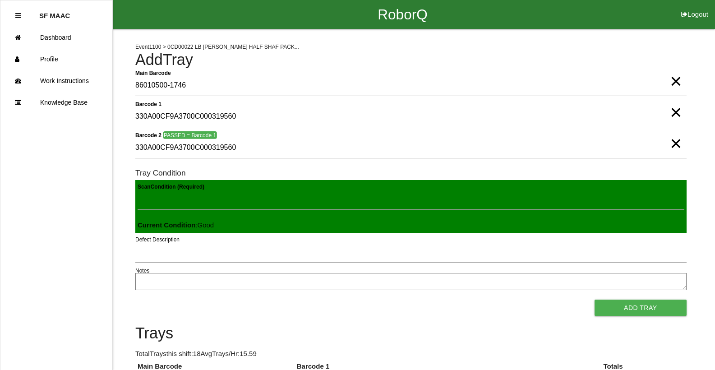
click at [594, 300] on button "Add Tray" at bounding box center [640, 308] width 92 height 16
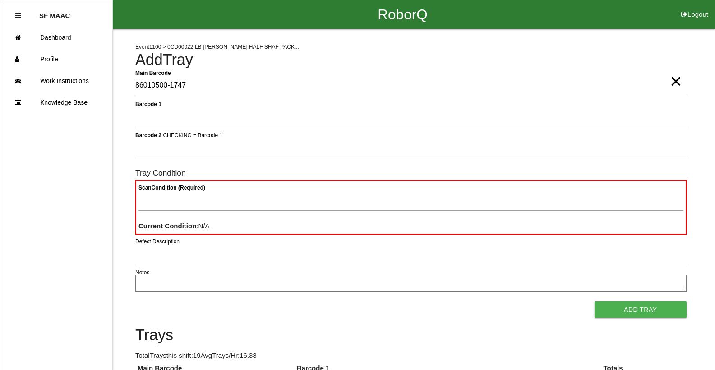
type Barcode "86010500-1747"
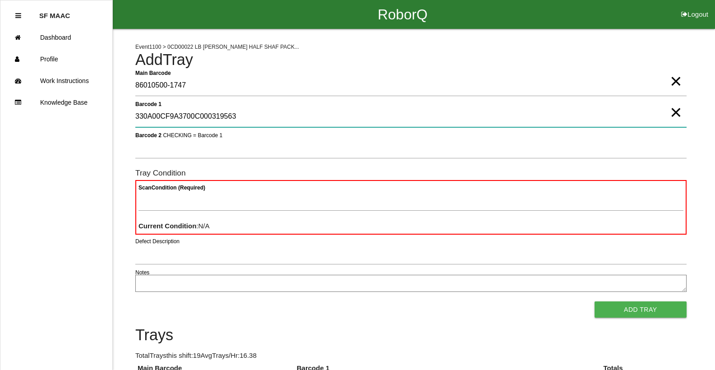
type 1 "330A00CF9A3700C000319563"
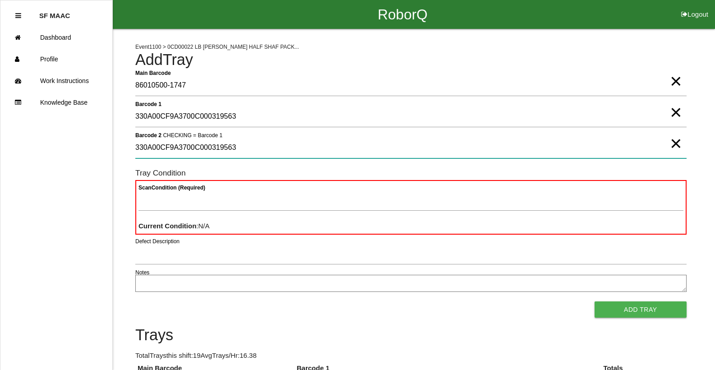
type 2 "330A00CF9A3700C000319563"
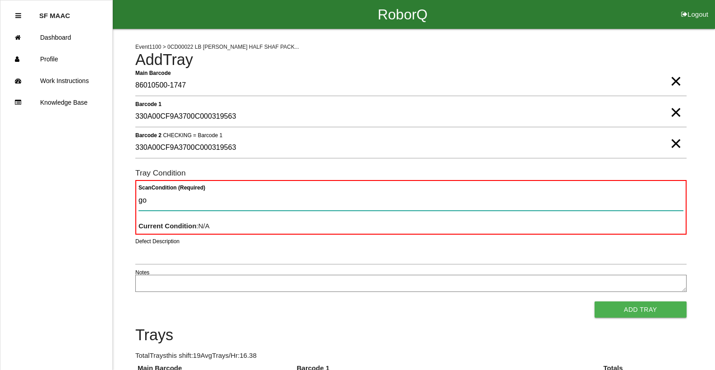
type Condition "goo"
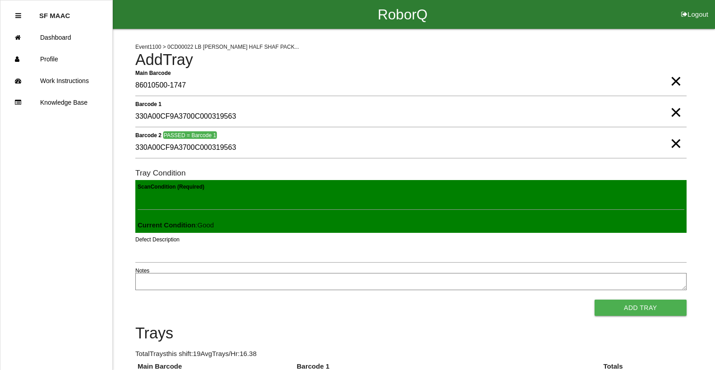
click at [594, 300] on button "Add Tray" at bounding box center [640, 308] width 92 height 16
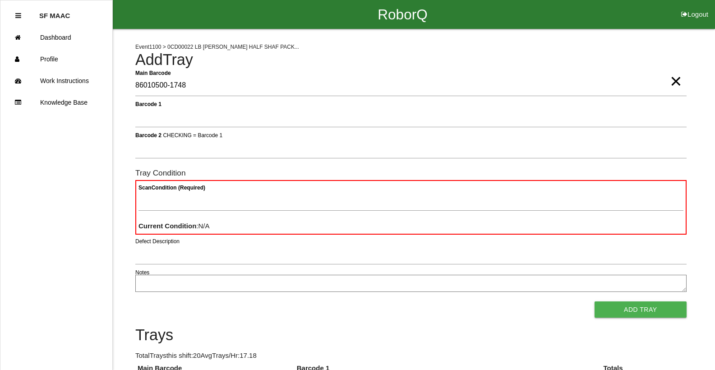
type Barcode "86010500-1748"
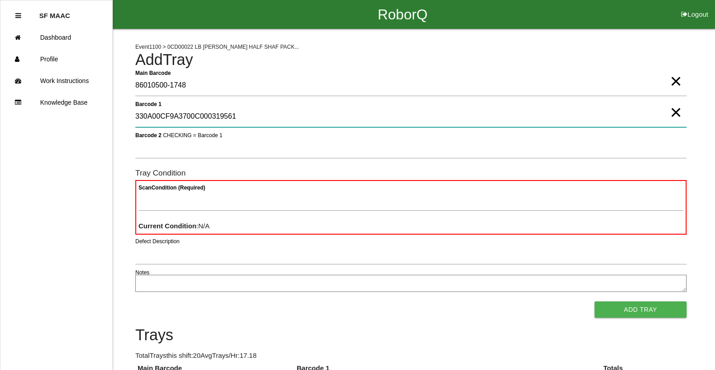
type 1 "330A00CF9A3700C000319561"
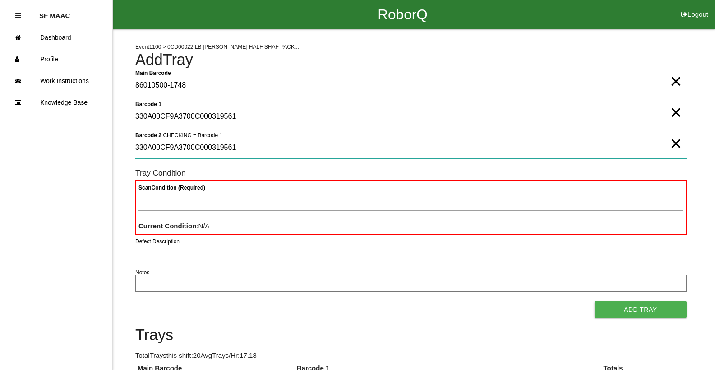
type 2 "330A00CF9A3700C000319561"
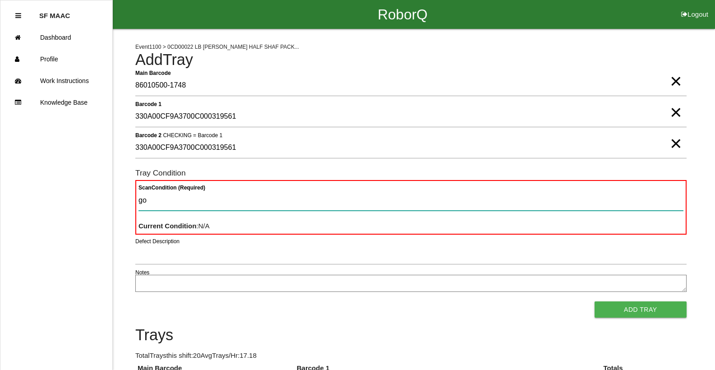
type Condition "goo"
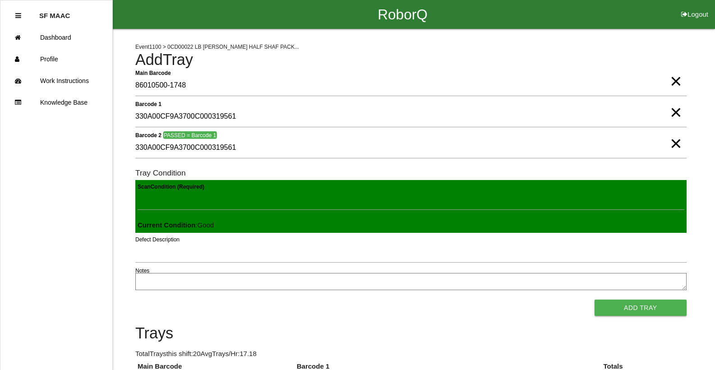
click at [594, 300] on button "Add Tray" at bounding box center [640, 308] width 92 height 16
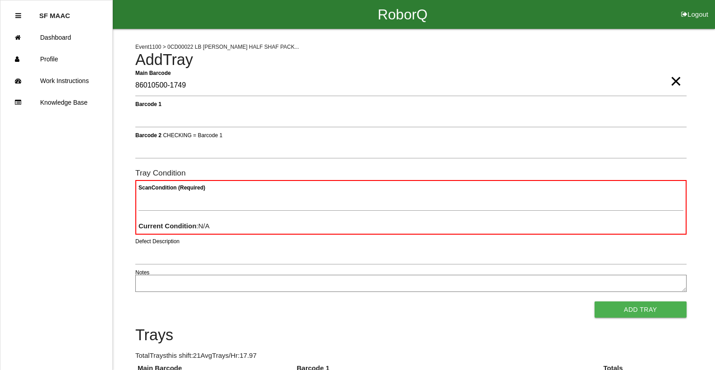
type Barcode "86010500-1749"
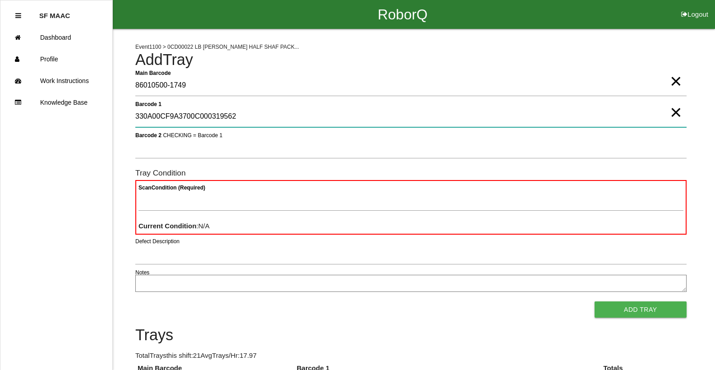
type 1 "330A00CF9A3700C000319562"
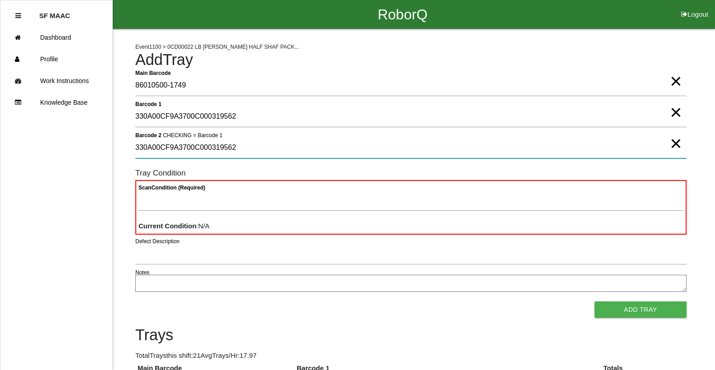
type 2 "330A00CF9A3700C000319562"
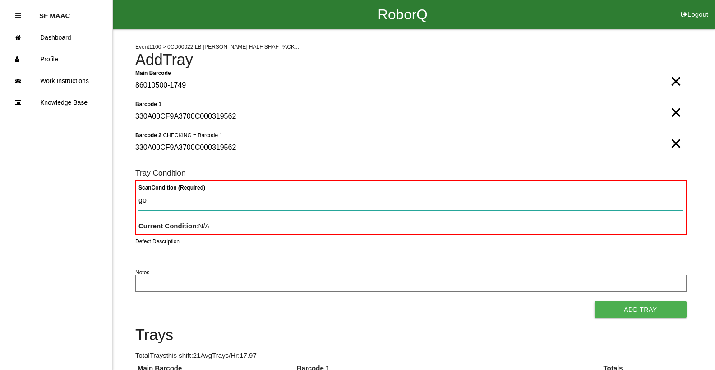
type Condition "goo"
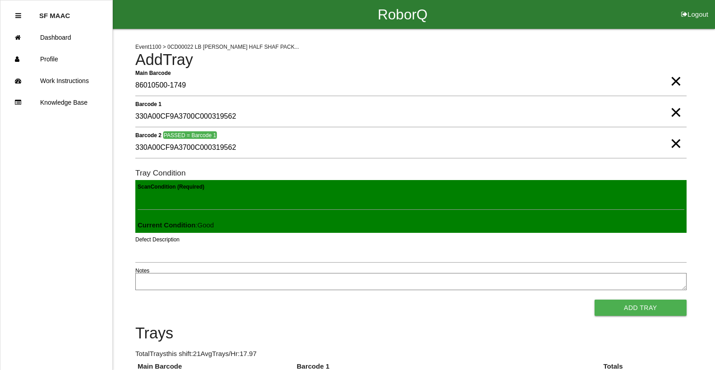
click at [594, 300] on button "Add Tray" at bounding box center [640, 308] width 92 height 16
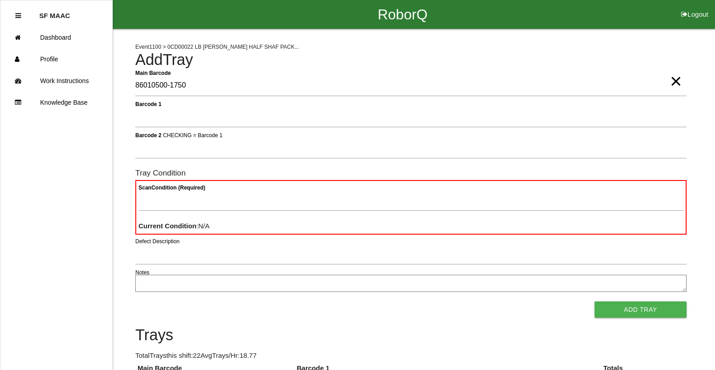
type Barcode "86010500-1750"
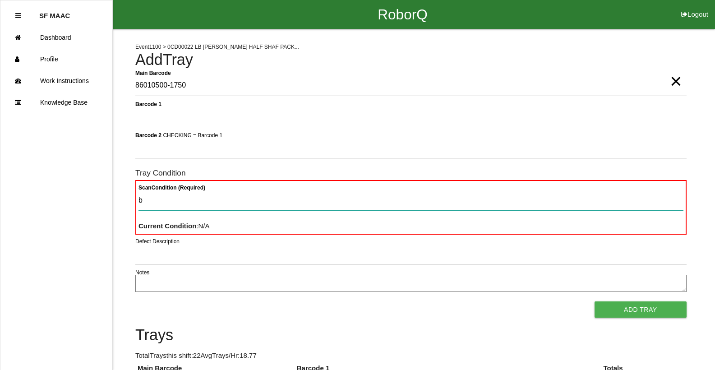
type Condition "ba"
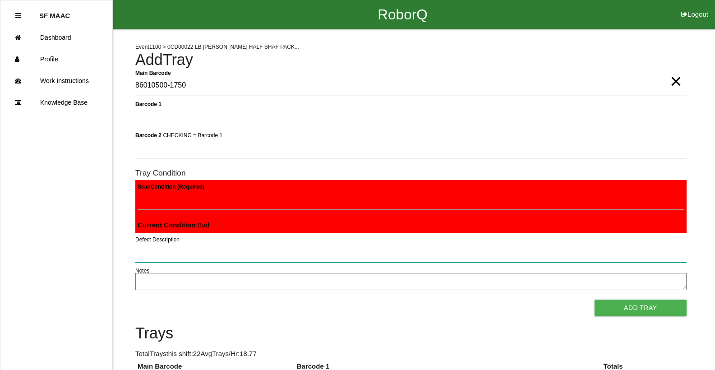
click at [231, 249] on input "Defect Description" at bounding box center [410, 252] width 551 height 21
click at [233, 249] on input "Defect Description" at bounding box center [410, 252] width 551 height 21
click at [234, 250] on input "Defect Description" at bounding box center [410, 252] width 551 height 21
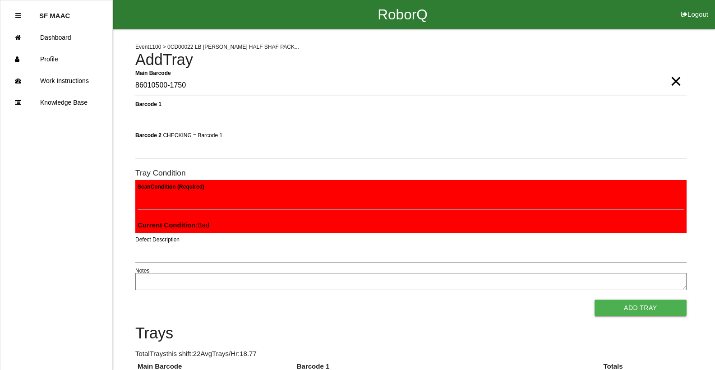
click at [640, 310] on button "Add Tray" at bounding box center [640, 308] width 92 height 16
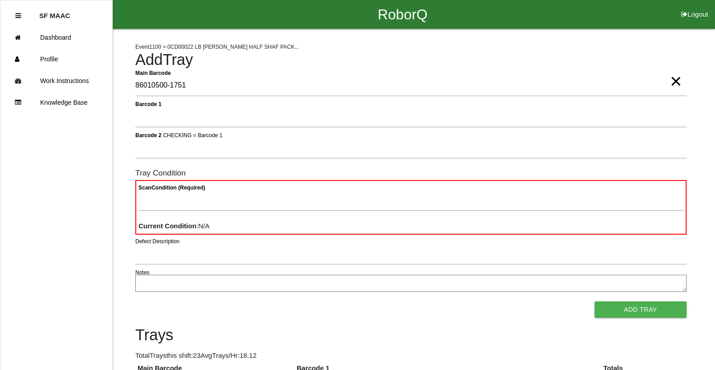
type Barcode "86010500-1751"
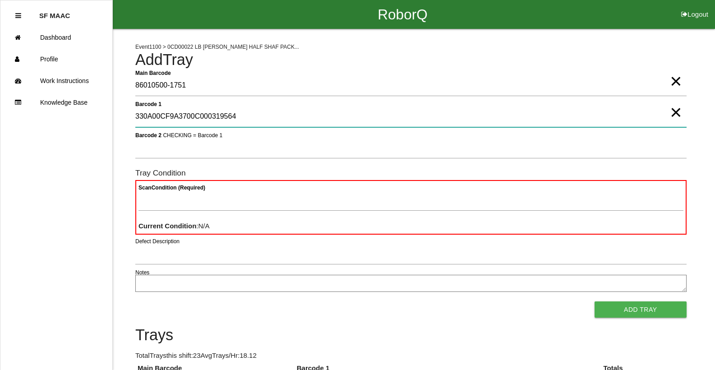
type 1 "330A00CF9A3700C000319564"
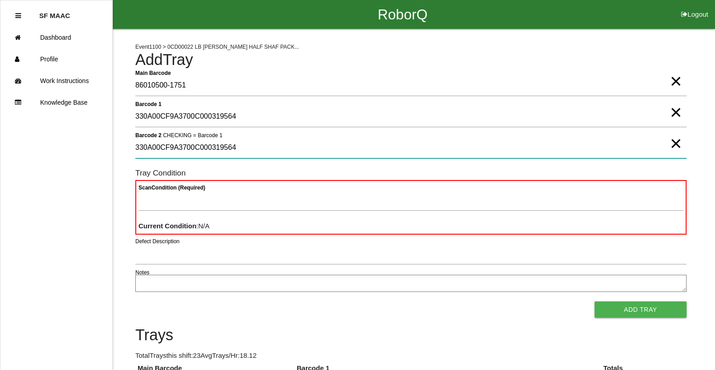
type 2 "330A00CF9A3700C000319564"
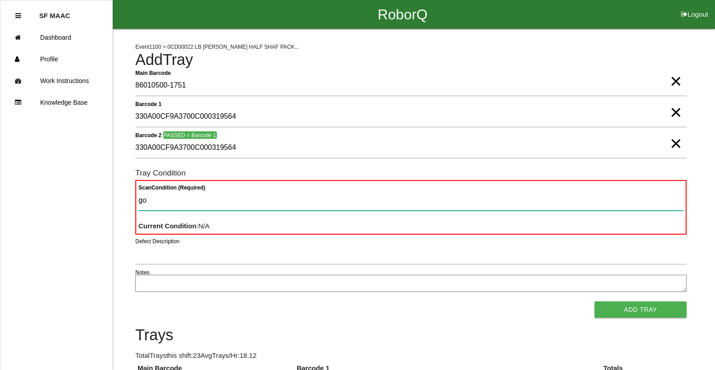
type Condition "goo"
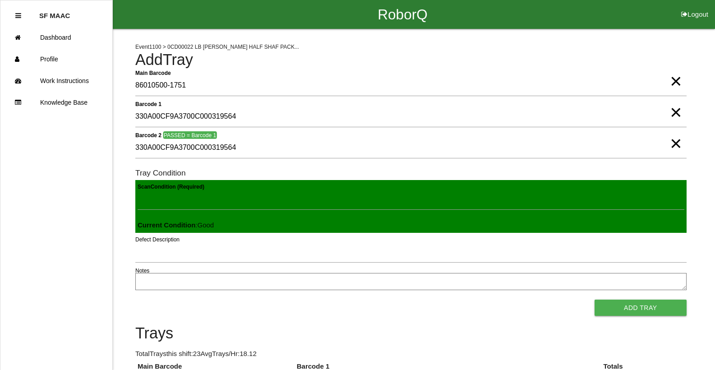
click at [594, 300] on button "Add Tray" at bounding box center [640, 308] width 92 height 16
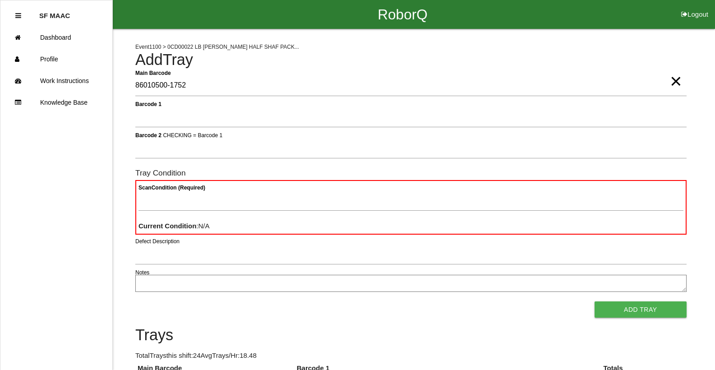
type Barcode "86010500-1752"
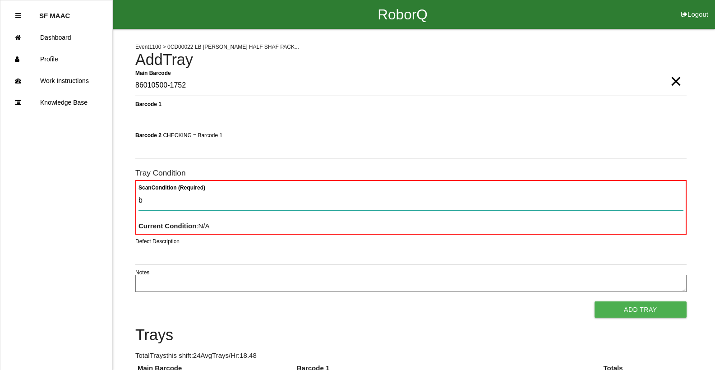
type Condition "ba"
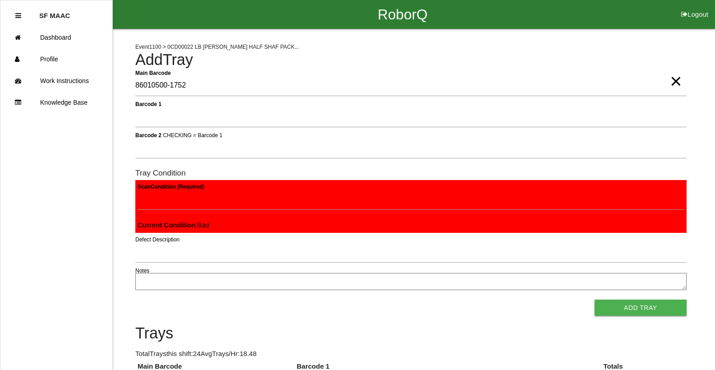
click at [594, 300] on button "Add Tray" at bounding box center [640, 308] width 92 height 16
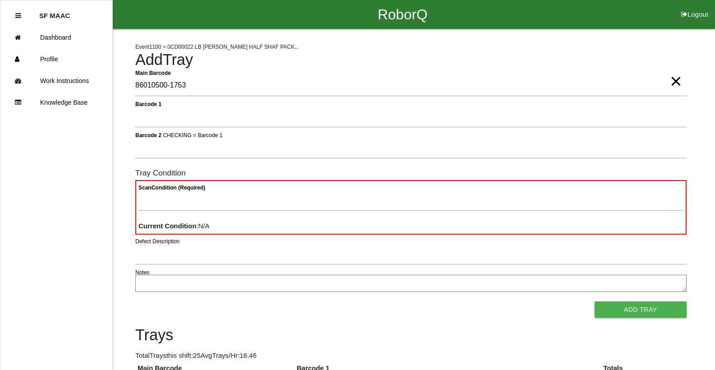
type Barcode "86010500-1753"
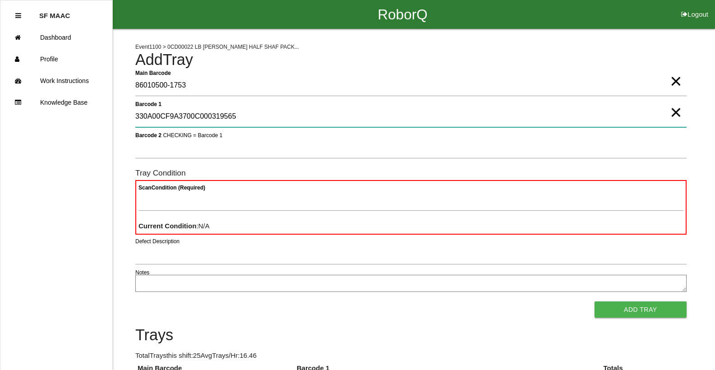
type 1 "330A00CF9A3700C000319565"
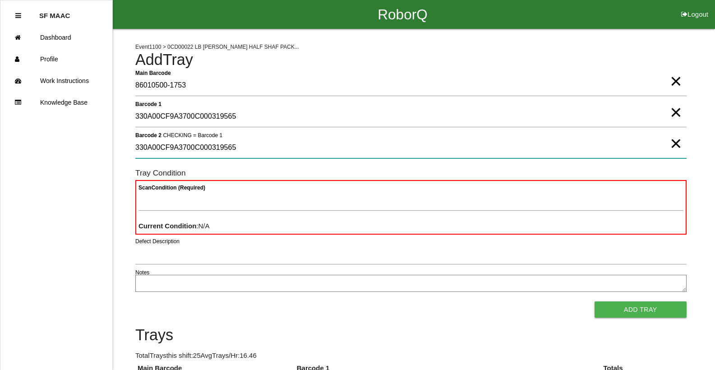
type 2 "330A00CF9A3700C000319565"
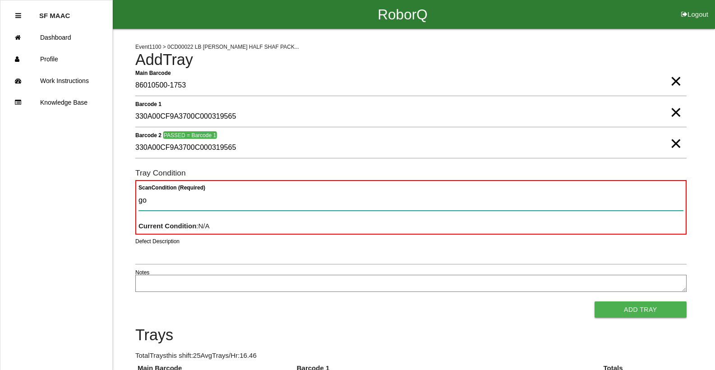
type Condition "goo"
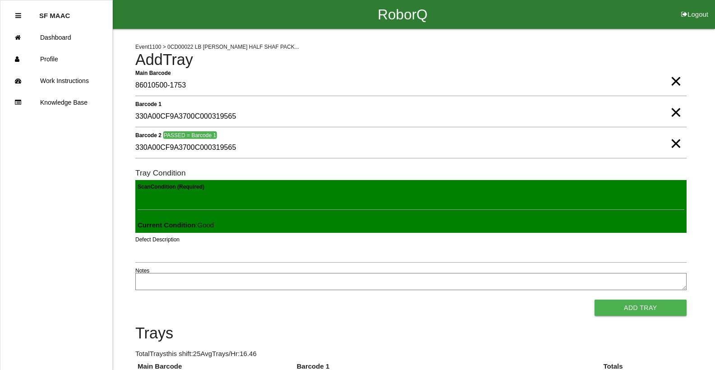
click at [594, 300] on button "Add Tray" at bounding box center [640, 308] width 92 height 16
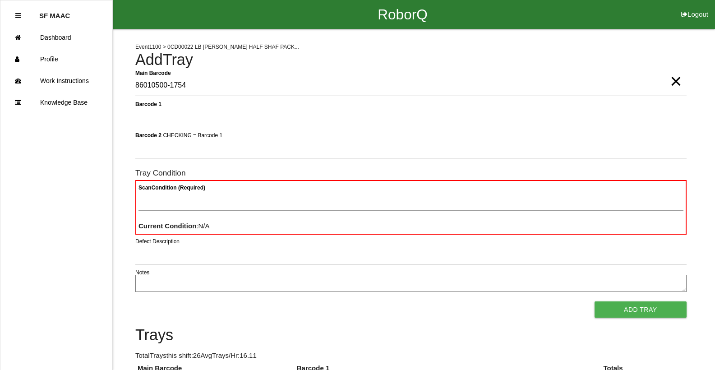
type Barcode "86010500-1754"
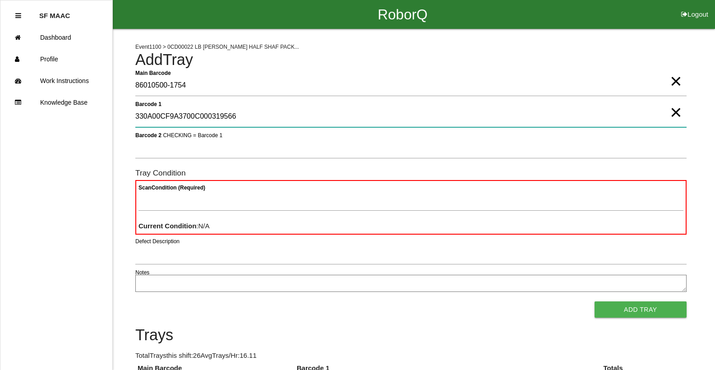
type 1 "330A00CF9A3700C000319566"
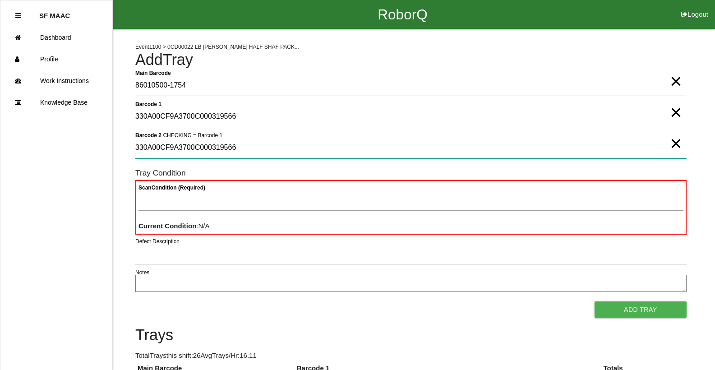
type 2 "330A00CF9A3700C000319566"
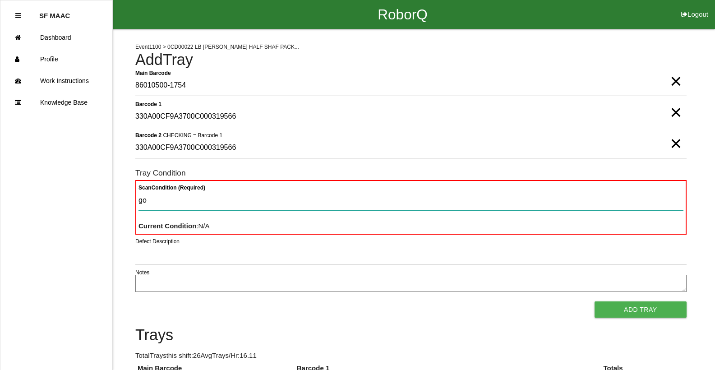
type Condition "goo"
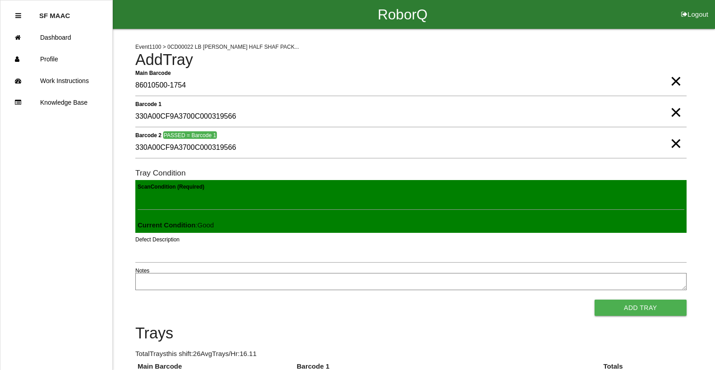
click at [594, 300] on button "Add Tray" at bounding box center [640, 308] width 92 height 16
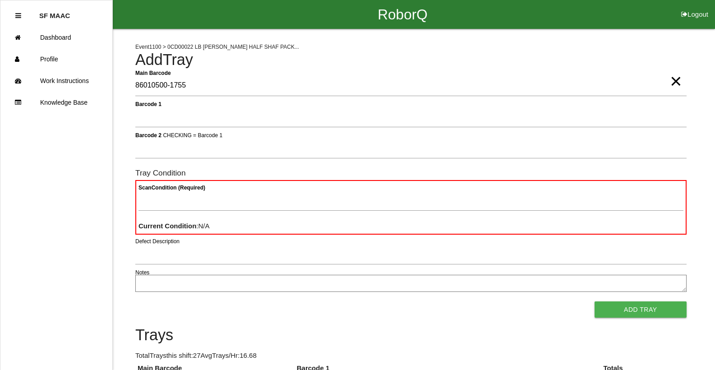
type Barcode "86010500-1755"
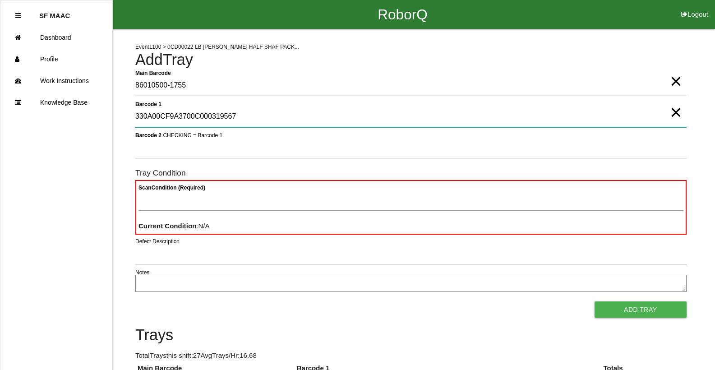
type 1 "330A00CF9A3700C000319567"
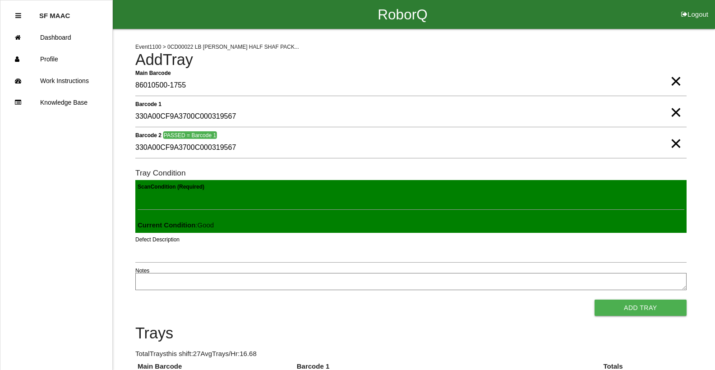
click button "Add Tray" at bounding box center [640, 308] width 92 height 16
click at [594, 300] on button "Add Tray" at bounding box center [640, 308] width 92 height 16
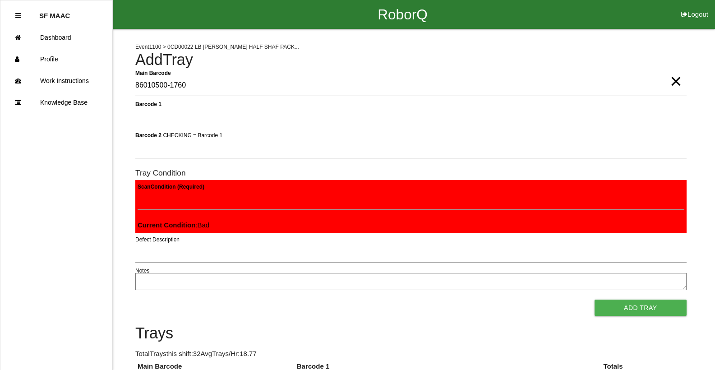
click at [594, 300] on button "Add Tray" at bounding box center [640, 308] width 92 height 16
